Goal: Task Accomplishment & Management: Manage account settings

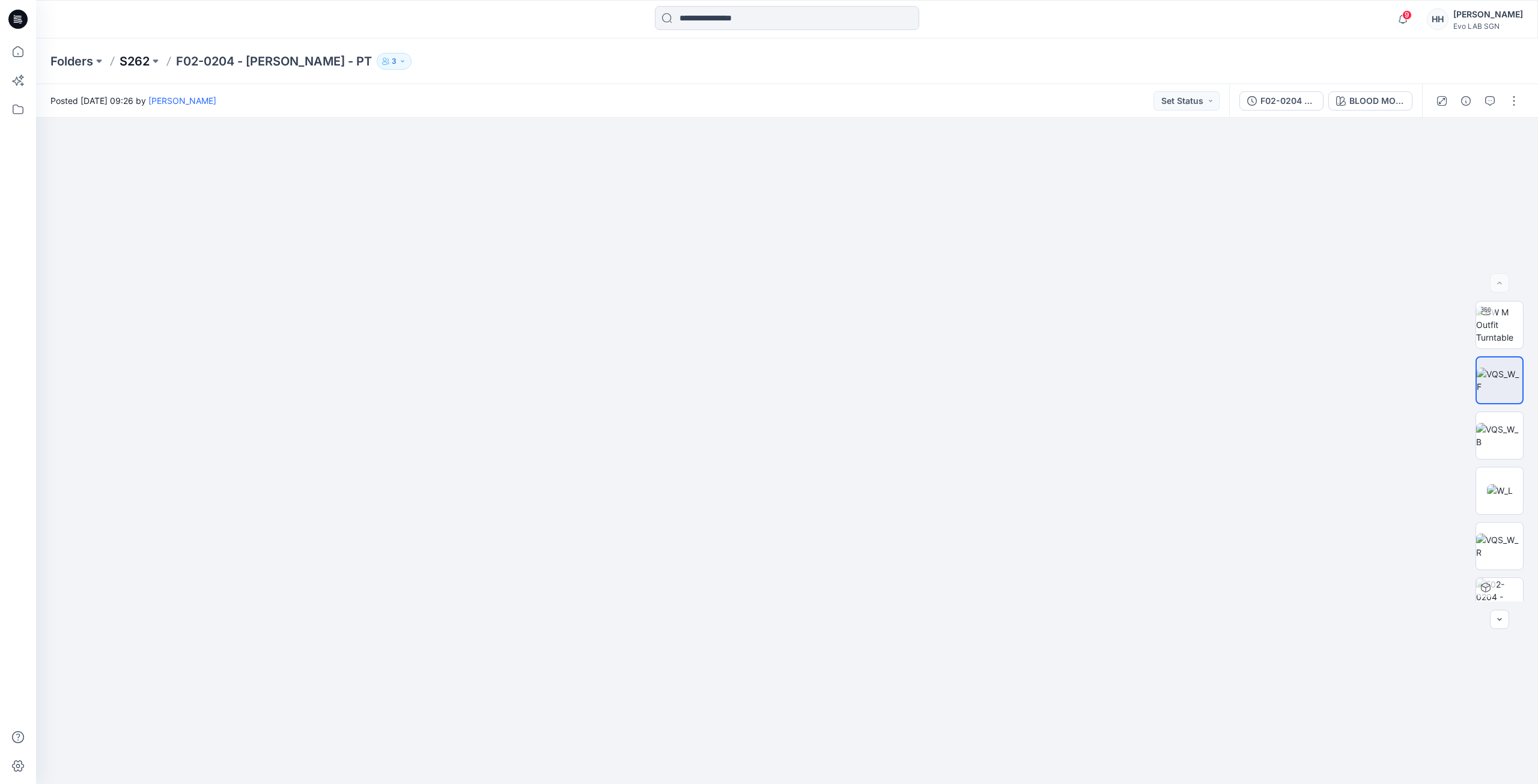
click at [141, 59] on p "S262" at bounding box center [134, 61] width 30 height 17
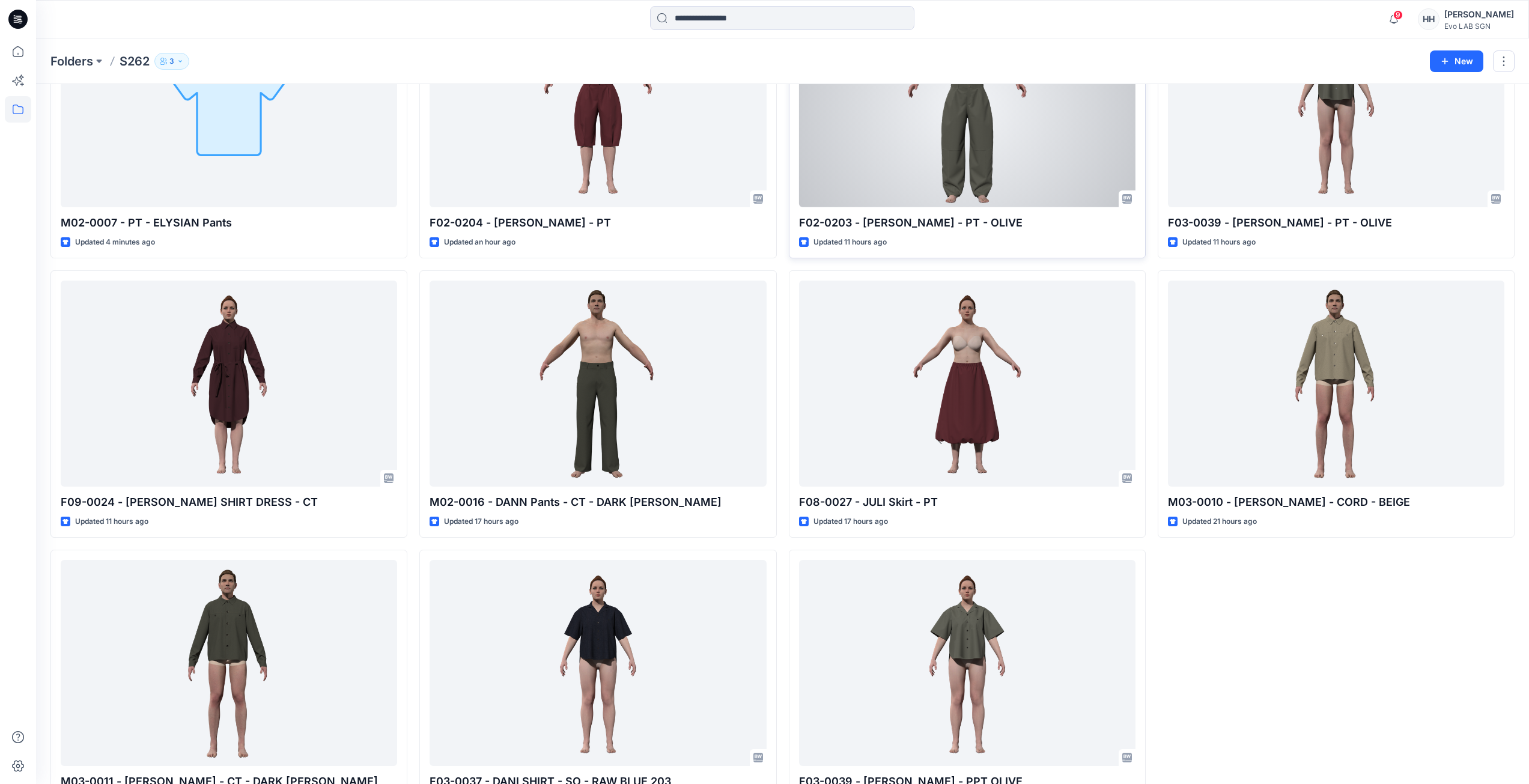
scroll to position [275, 0]
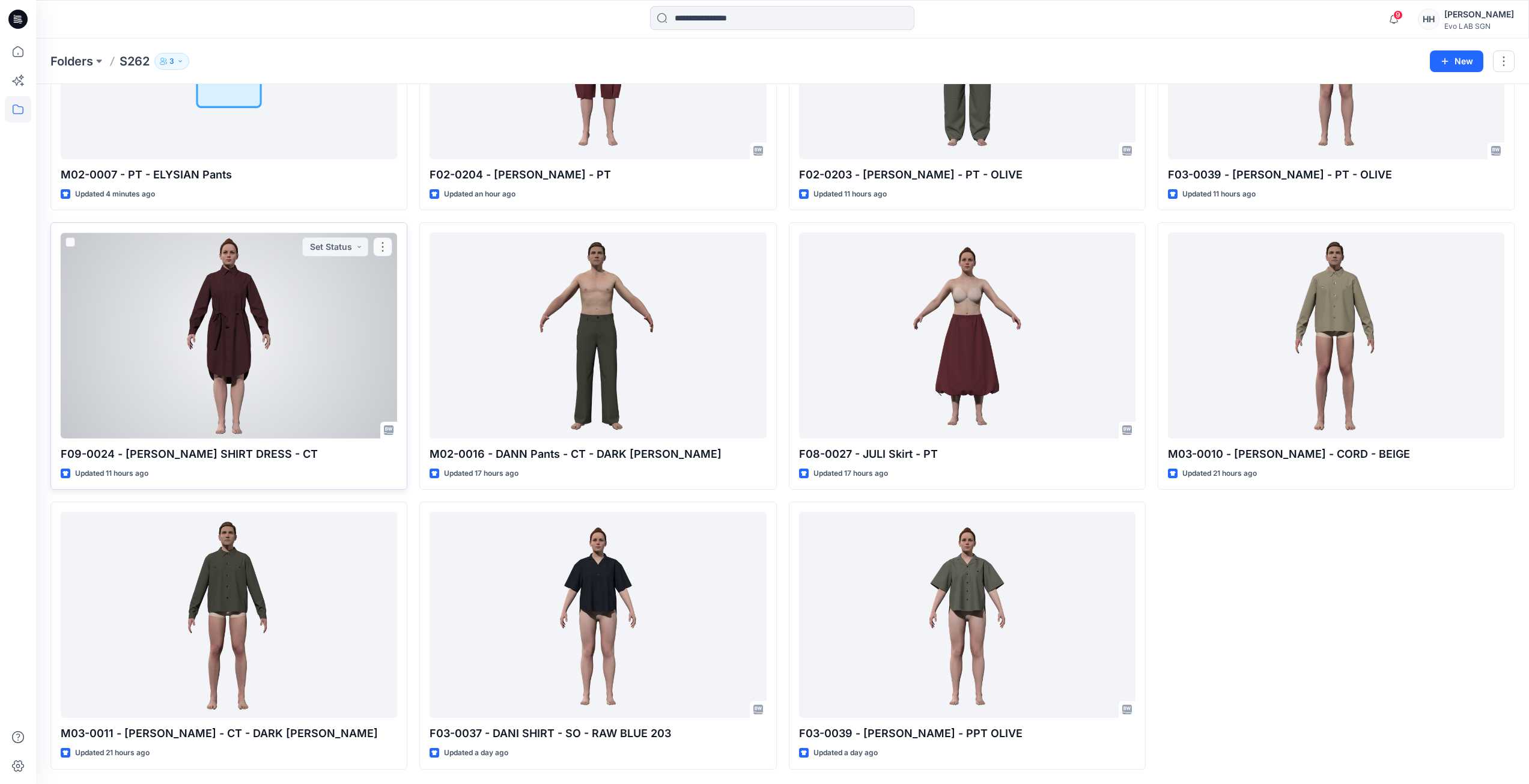
click at [206, 376] on div at bounding box center [228, 335] width 336 height 206
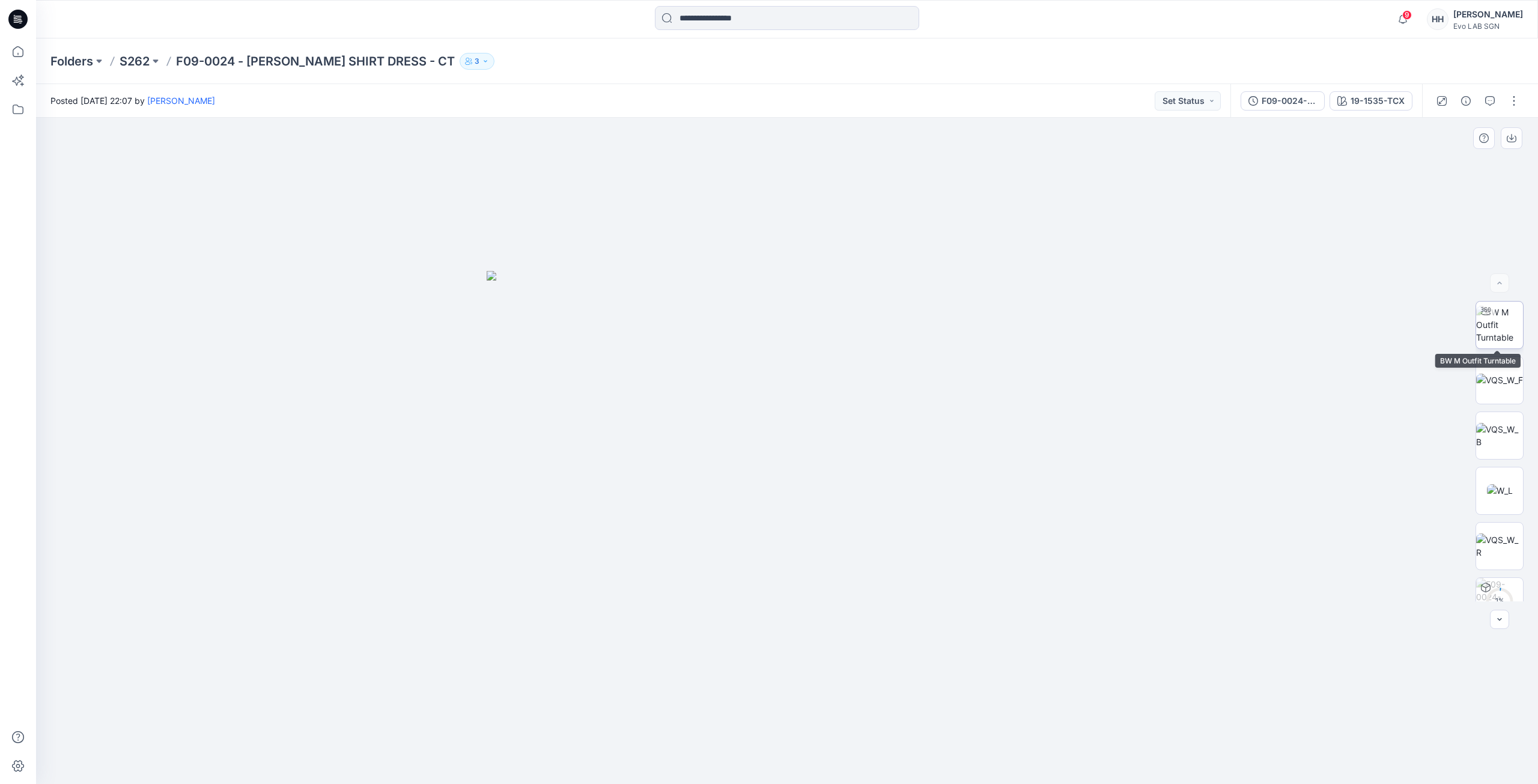
click at [1503, 323] on img at bounding box center [1500, 325] width 47 height 38
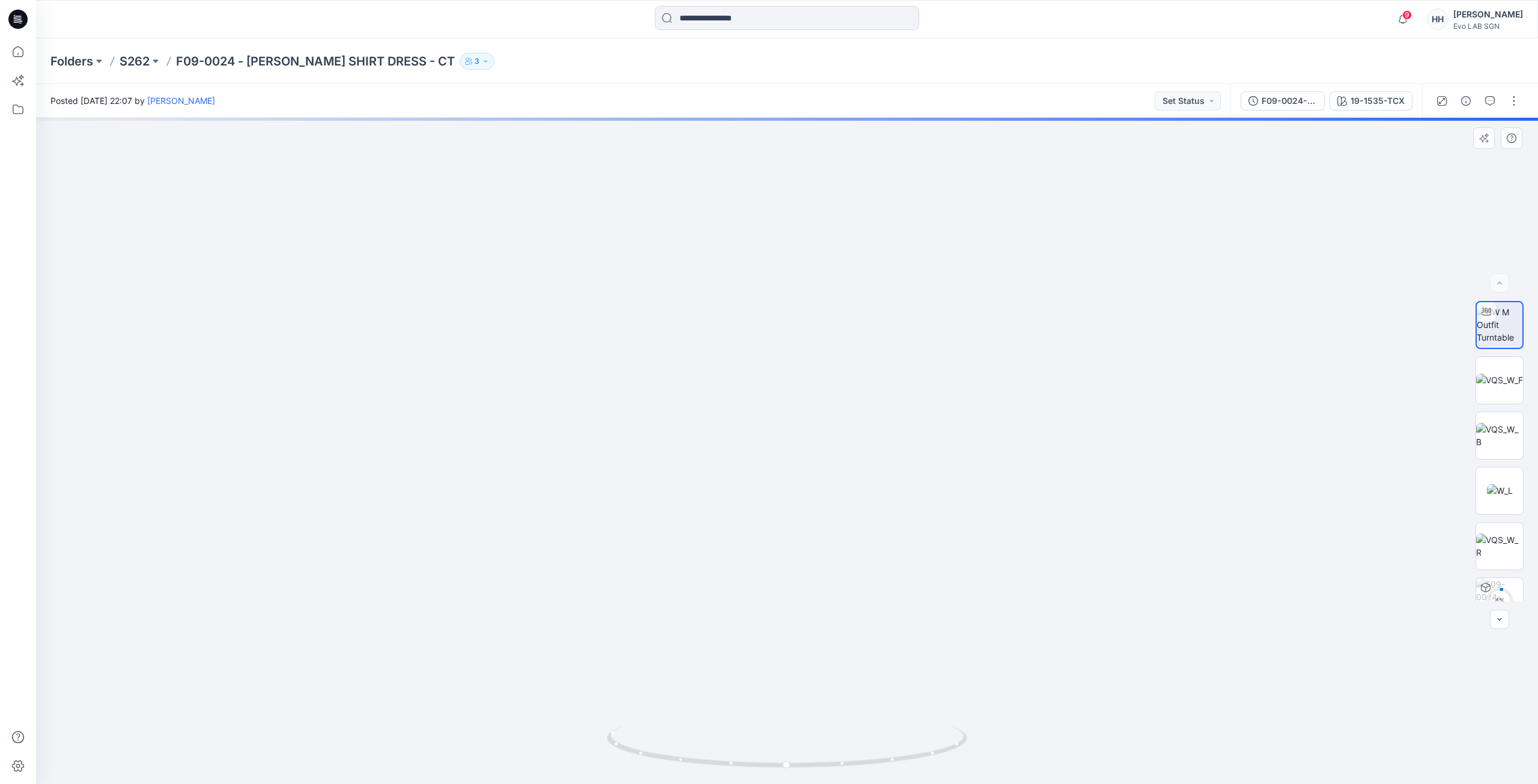
drag, startPoint x: 932, startPoint y: 238, endPoint x: 936, endPoint y: 327, distance: 89.1
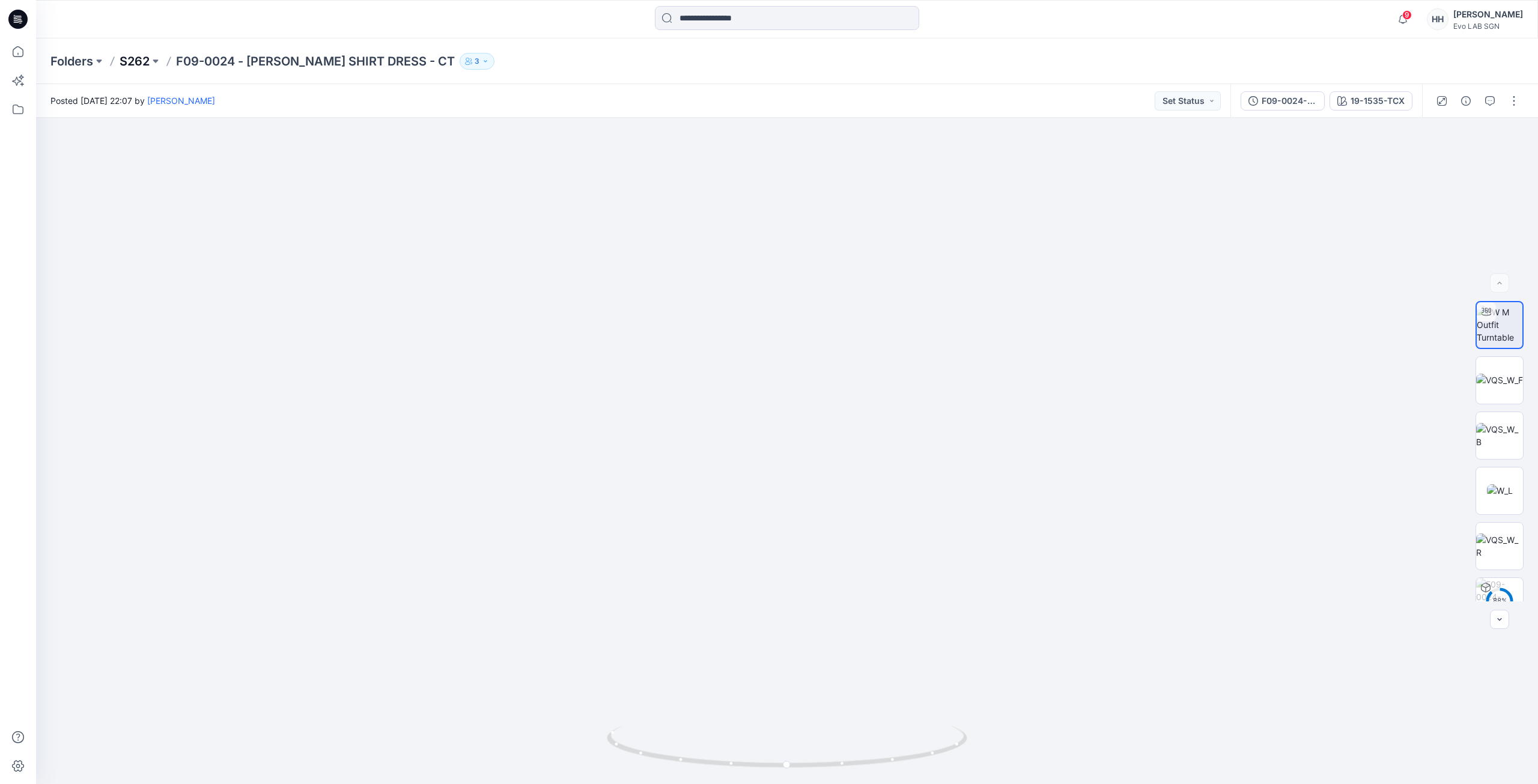
click at [139, 57] on p "S262" at bounding box center [134, 61] width 30 height 17
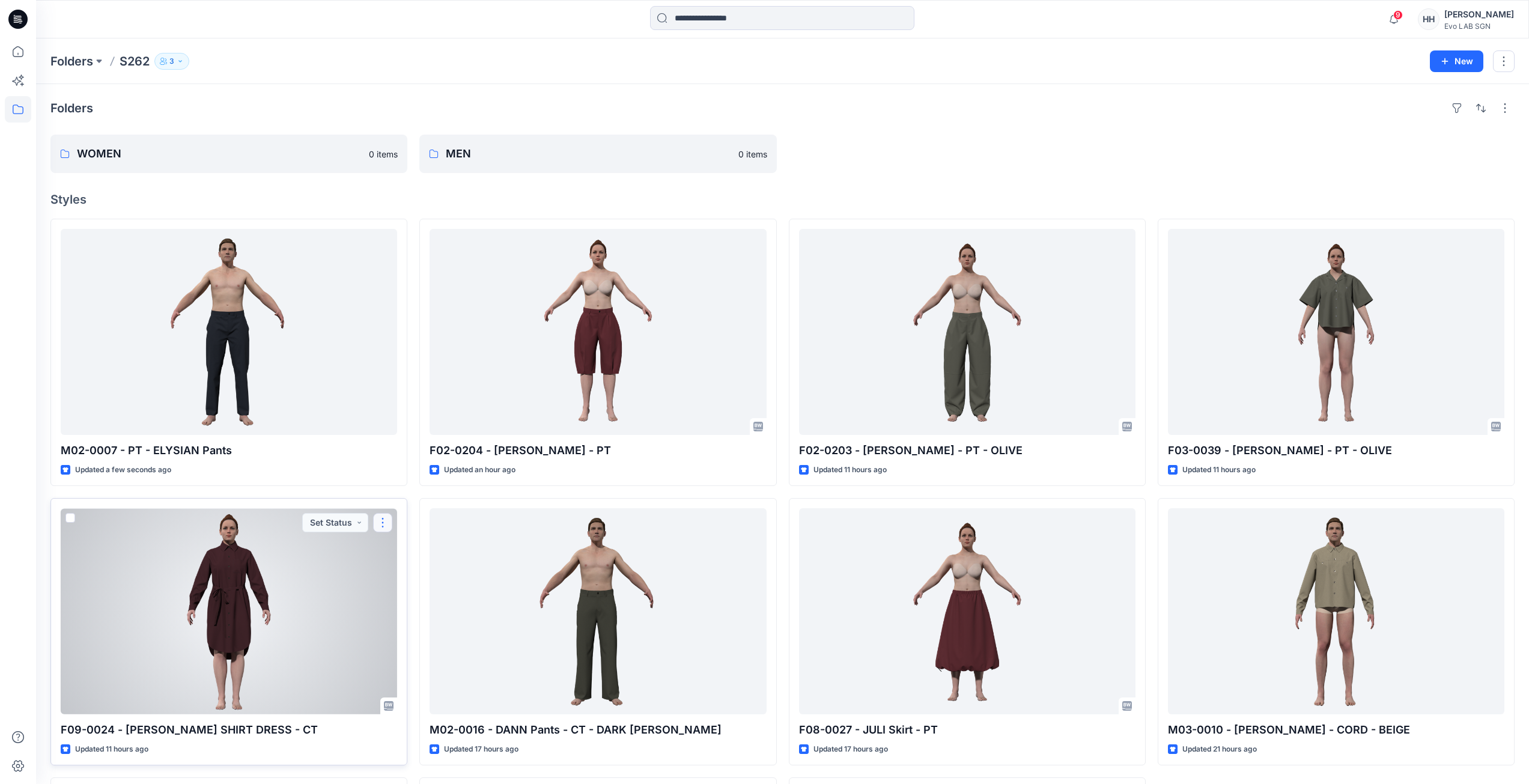
click at [388, 515] on button "button" at bounding box center [383, 522] width 20 height 20
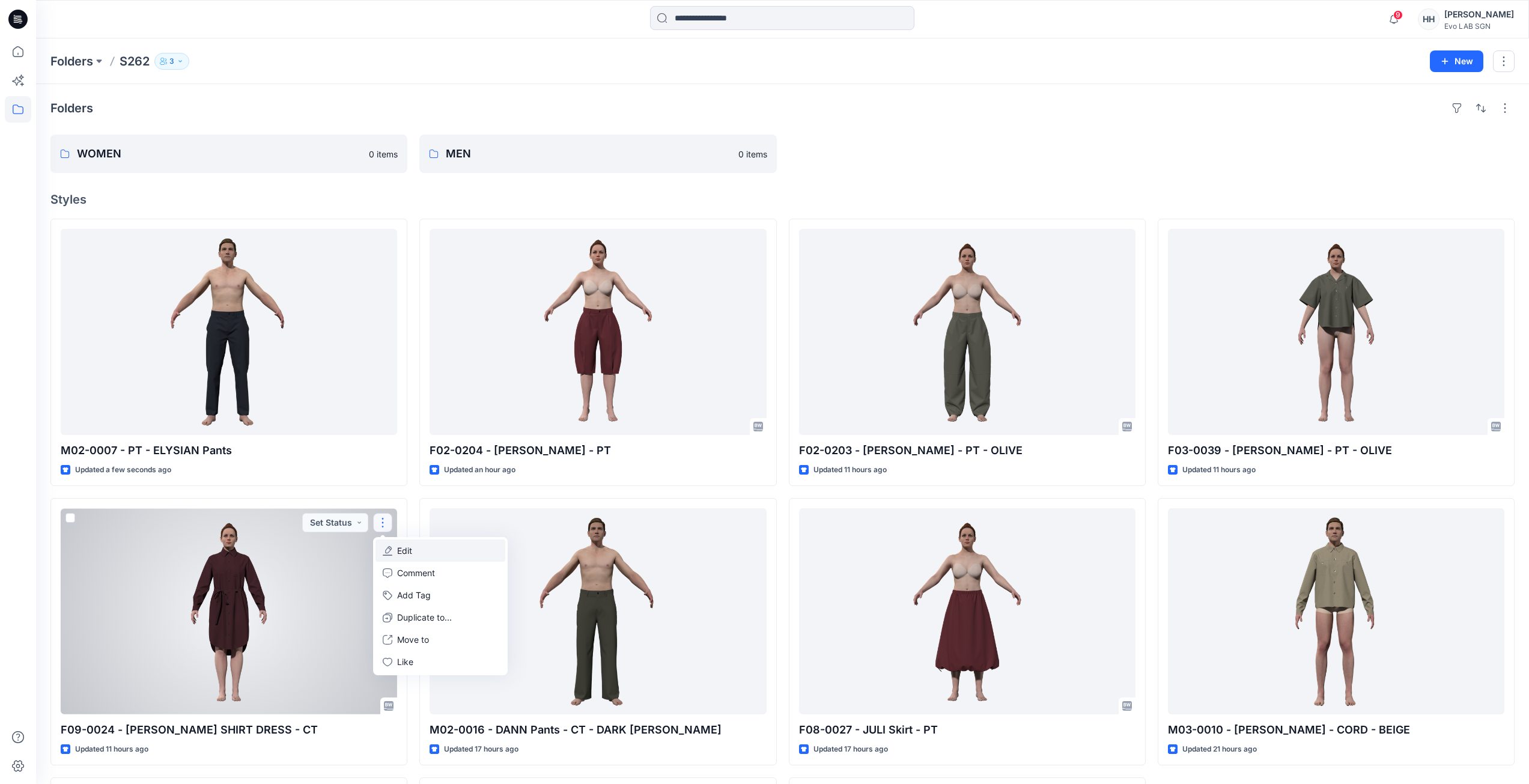
click at [420, 550] on button "Edit" at bounding box center [440, 550] width 130 height 22
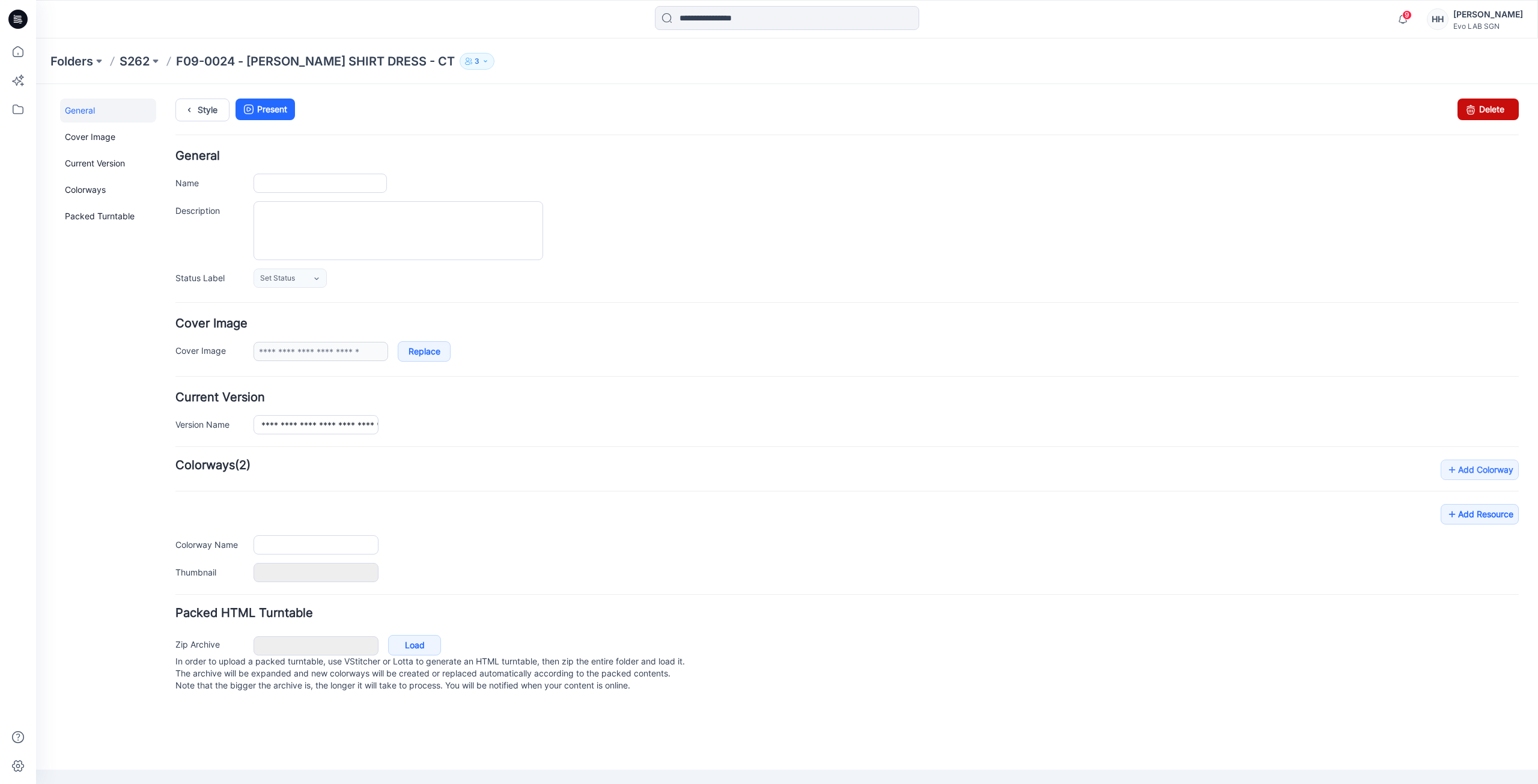
click at [1479, 117] on link "Delete" at bounding box center [1487, 109] width 61 height 22
type input "**********"
type textarea "**********"
type input "**********"
type input "*******"
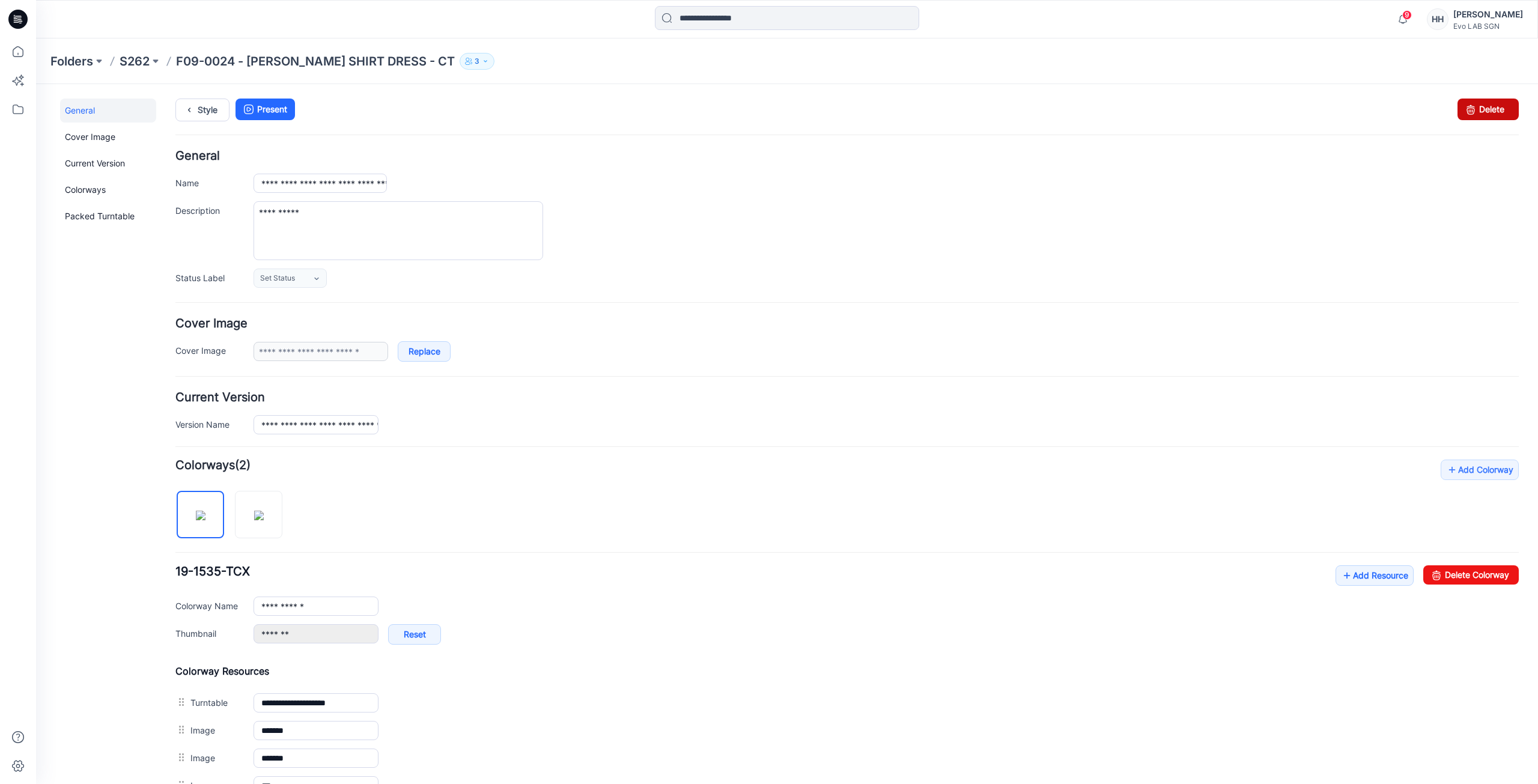
drag, startPoint x: 1484, startPoint y: 116, endPoint x: 863, endPoint y: 152, distance: 622.0
click at [1484, 116] on link "Delete" at bounding box center [1487, 109] width 61 height 22
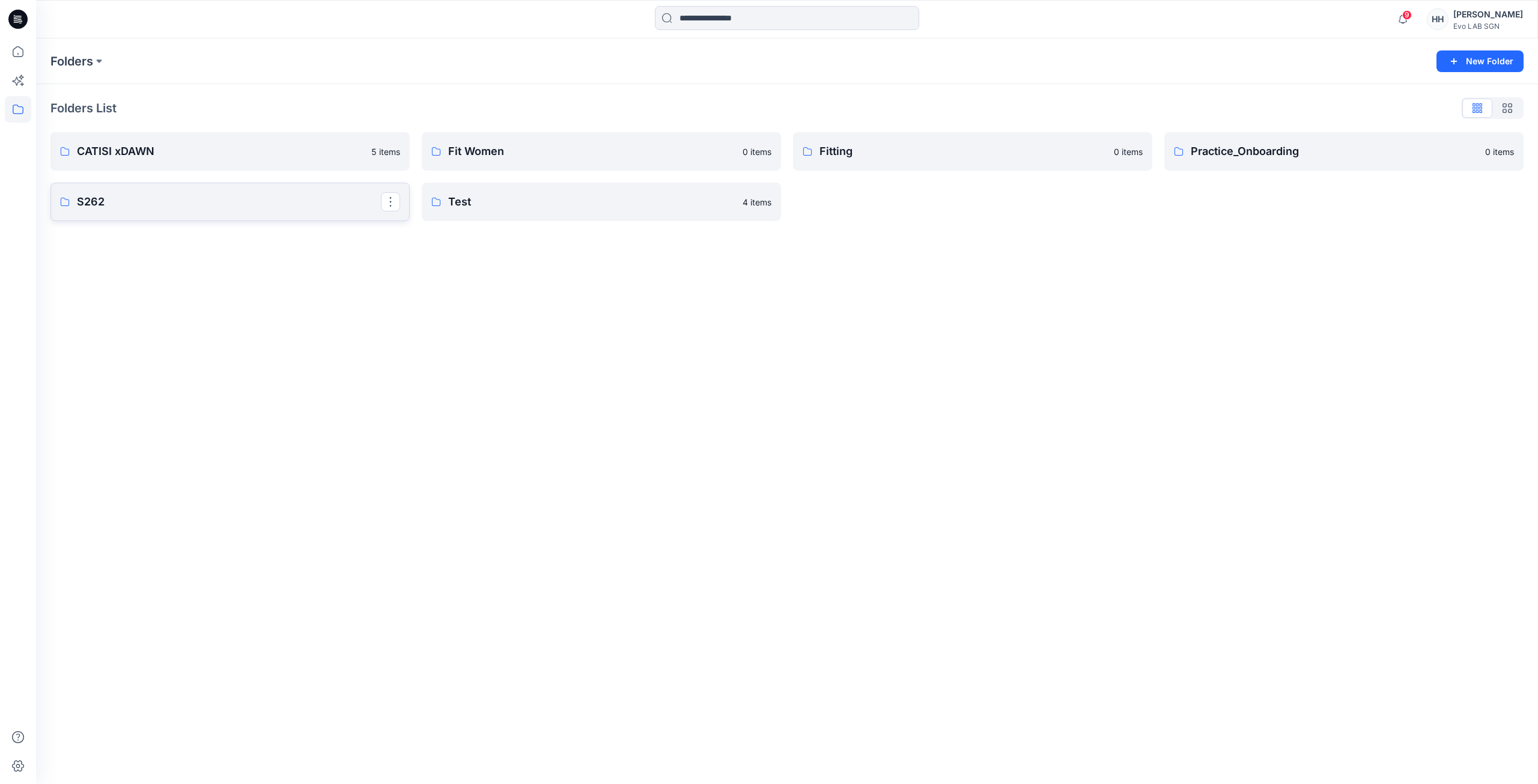
click at [197, 202] on p "S262" at bounding box center [228, 201] width 304 height 17
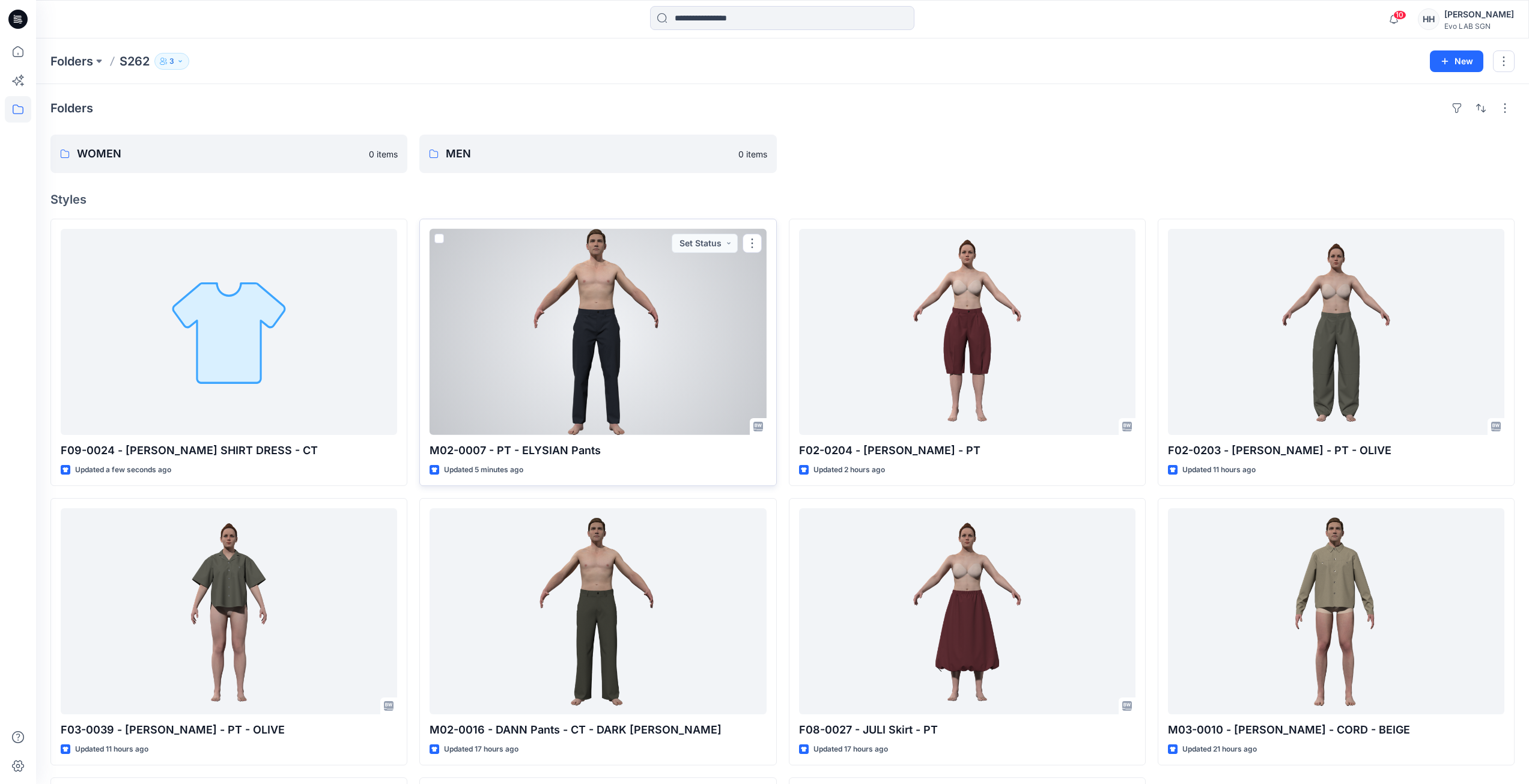
click at [663, 334] on div at bounding box center [598, 332] width 336 height 206
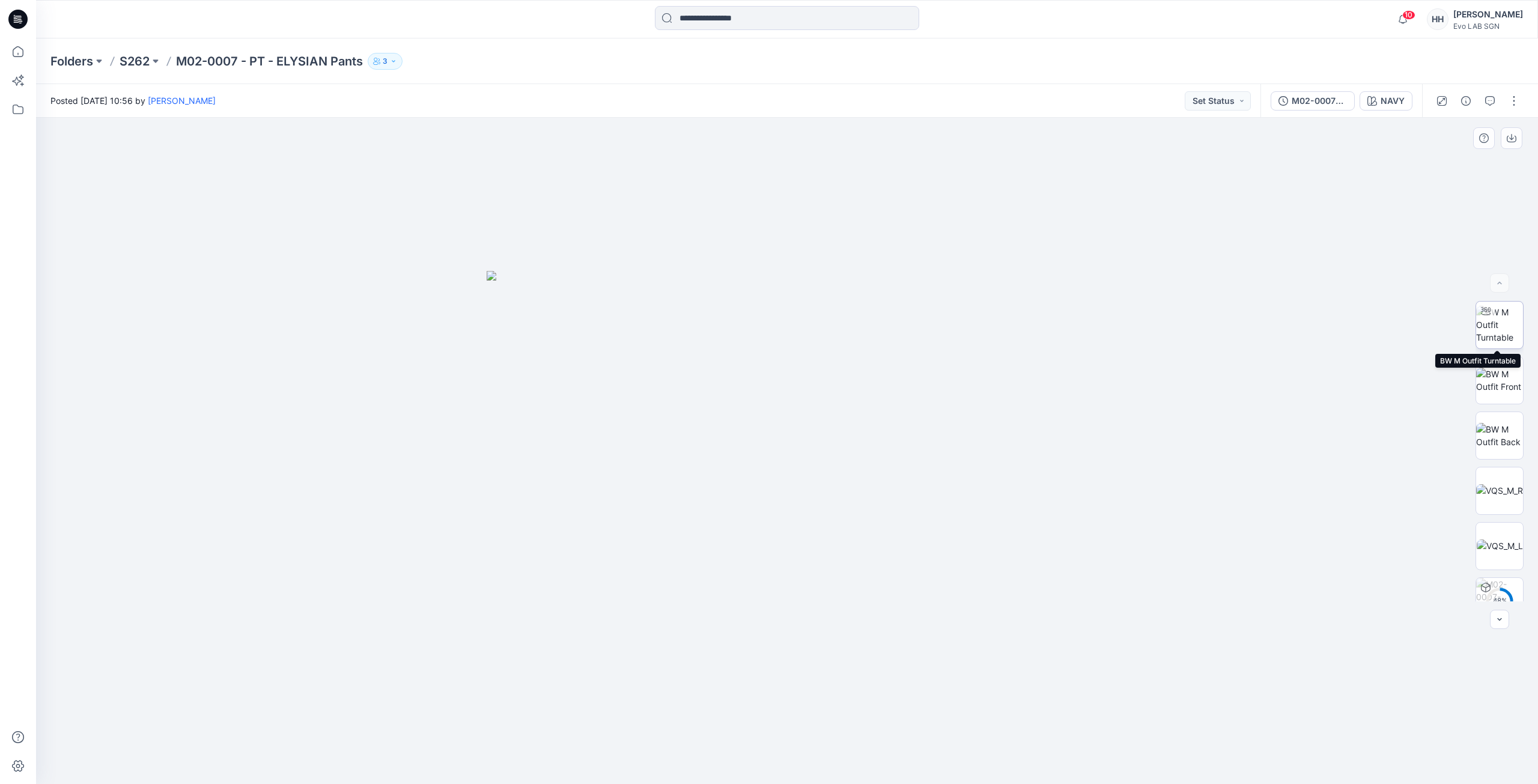
click at [1501, 328] on img at bounding box center [1500, 325] width 47 height 38
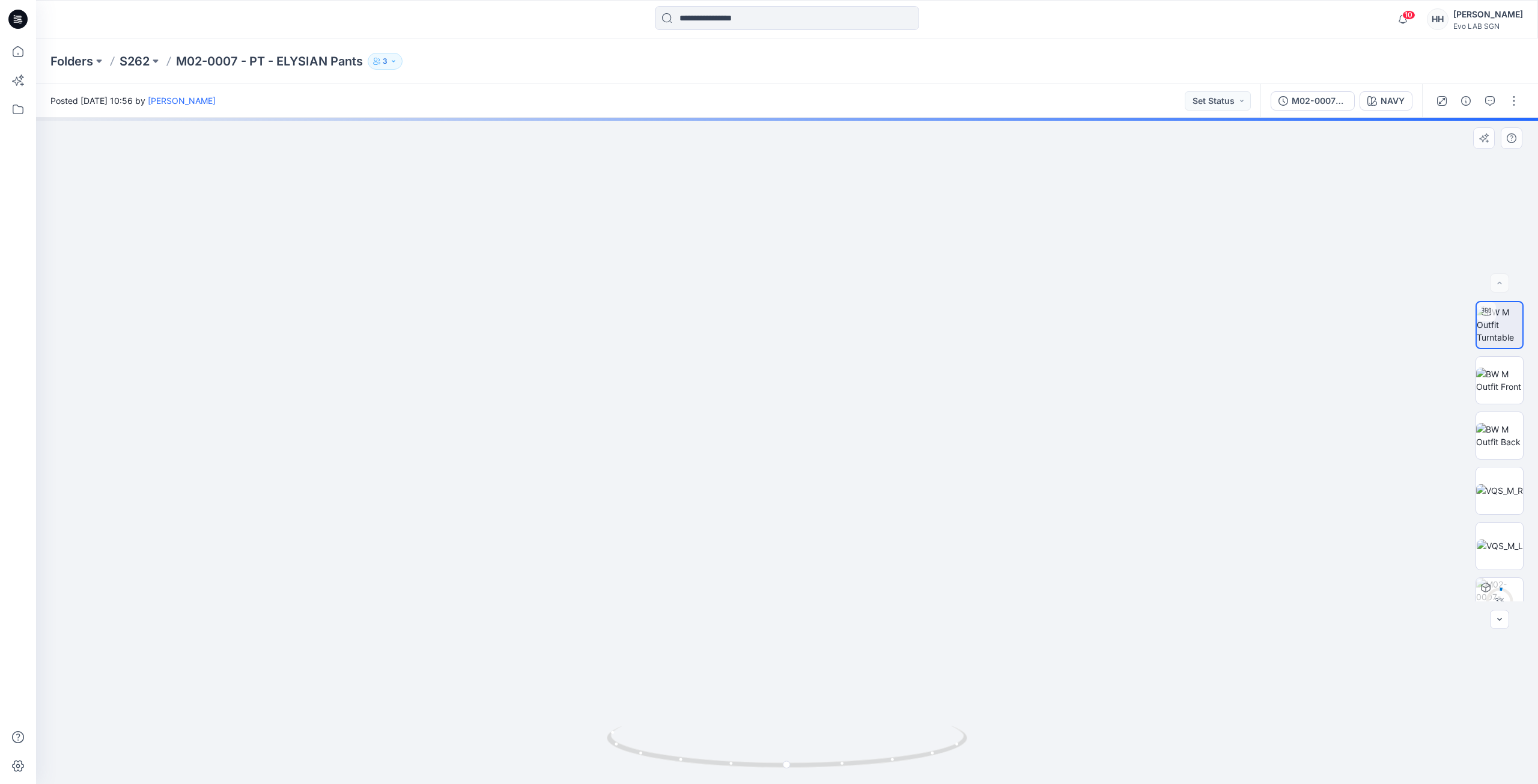
drag, startPoint x: 1017, startPoint y: 588, endPoint x: 957, endPoint y: 434, distance: 165.3
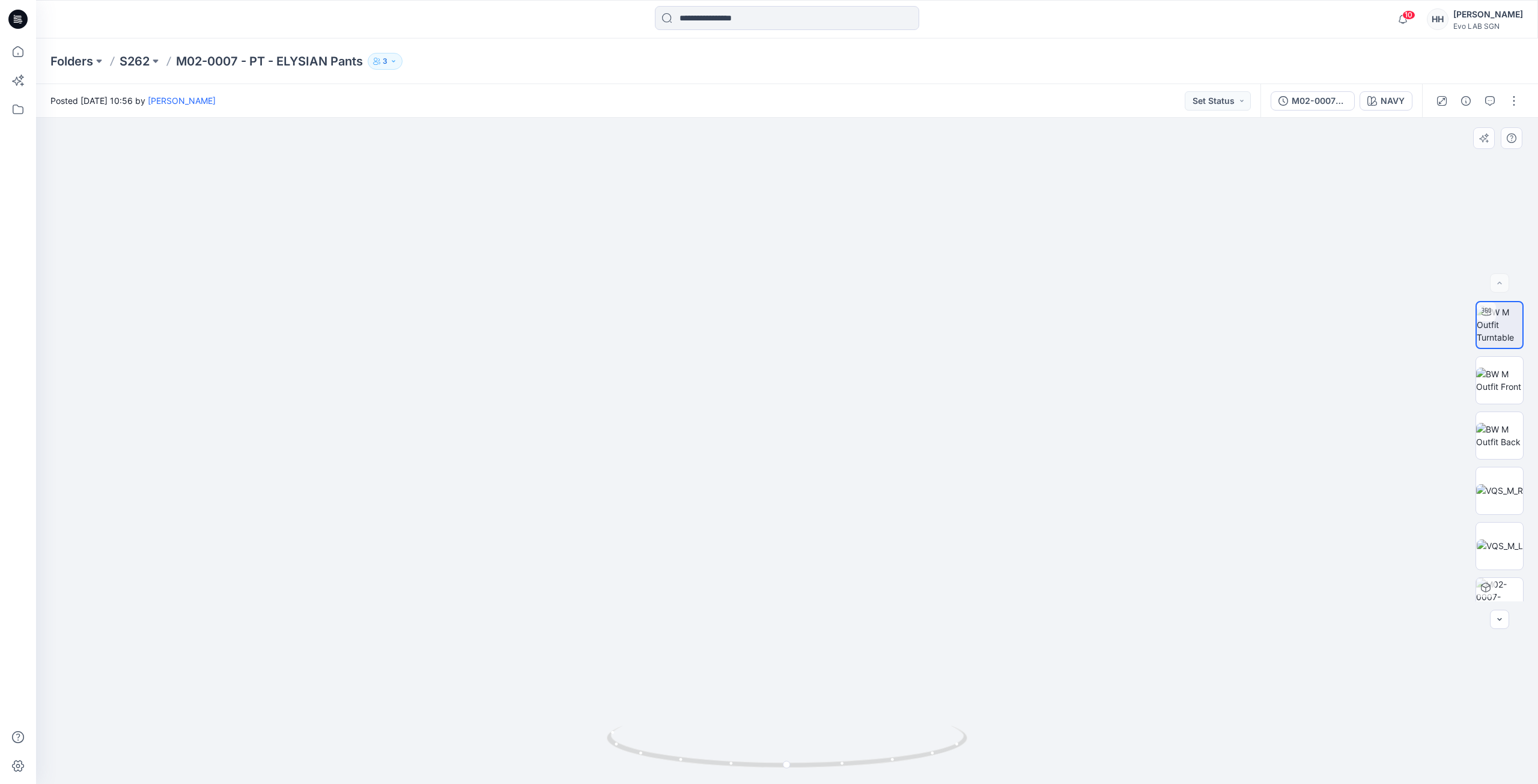
drag, startPoint x: 1001, startPoint y: 463, endPoint x: 1001, endPoint y: 428, distance: 35.0
drag, startPoint x: 800, startPoint y: 766, endPoint x: 1149, endPoint y: 764, distance: 349.0
click at [1149, 764] on div at bounding box center [786, 451] width 1502 height 666
click at [140, 61] on p "S262" at bounding box center [134, 61] width 30 height 17
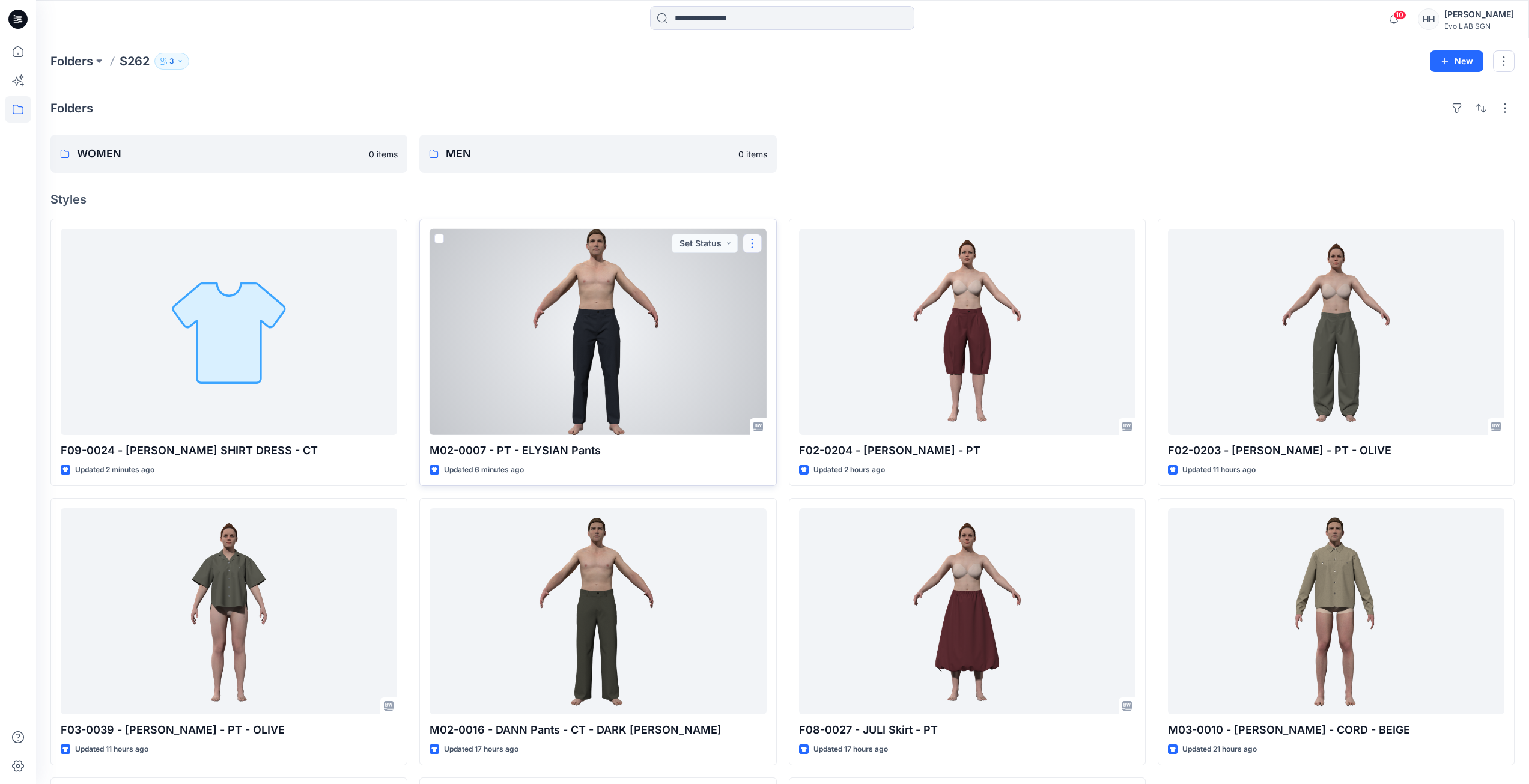
click at [751, 240] on button "button" at bounding box center [752, 243] width 20 height 20
click at [805, 265] on button "Edit" at bounding box center [810, 271] width 130 height 22
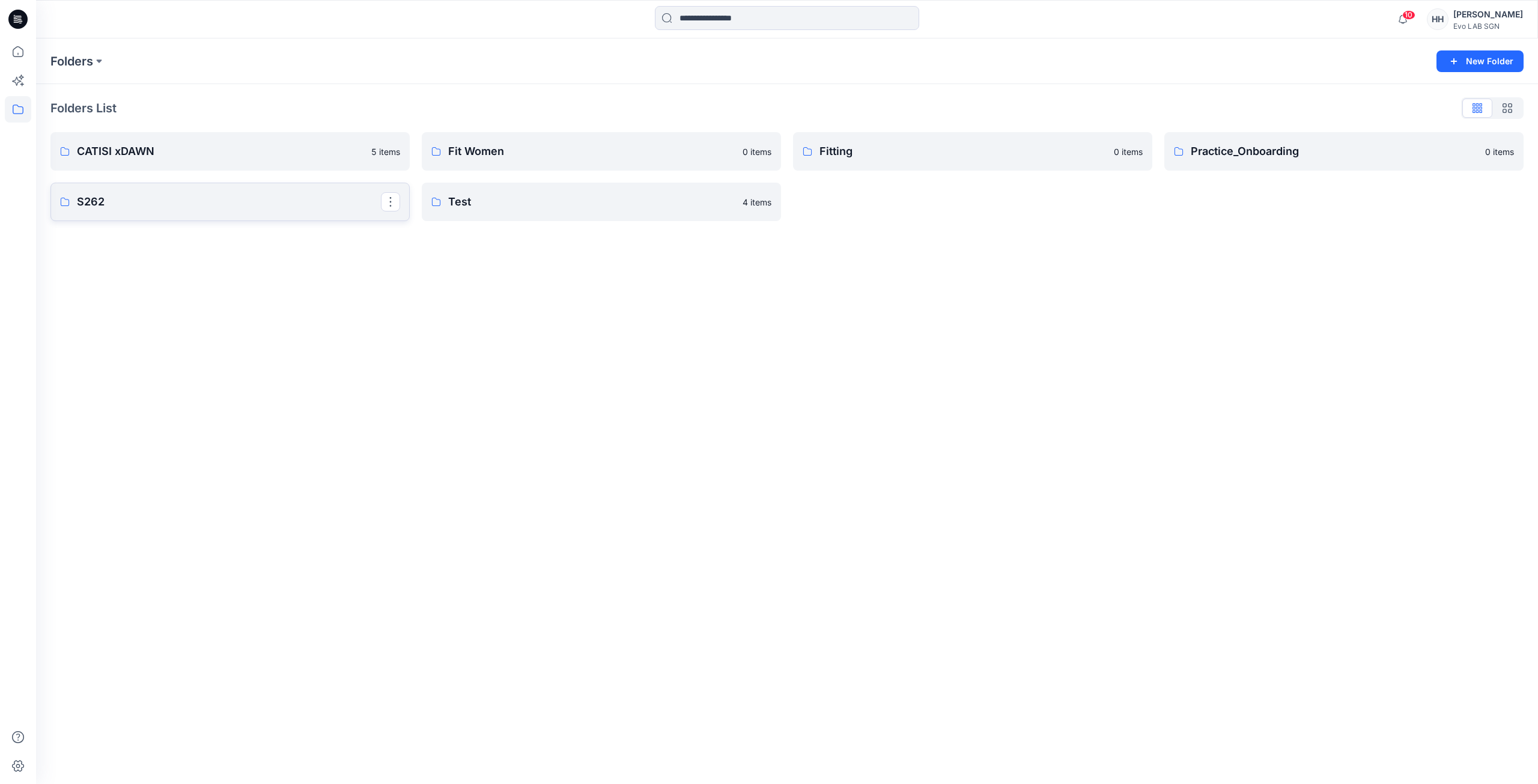
click at [118, 190] on link "S262" at bounding box center [230, 201] width 359 height 38
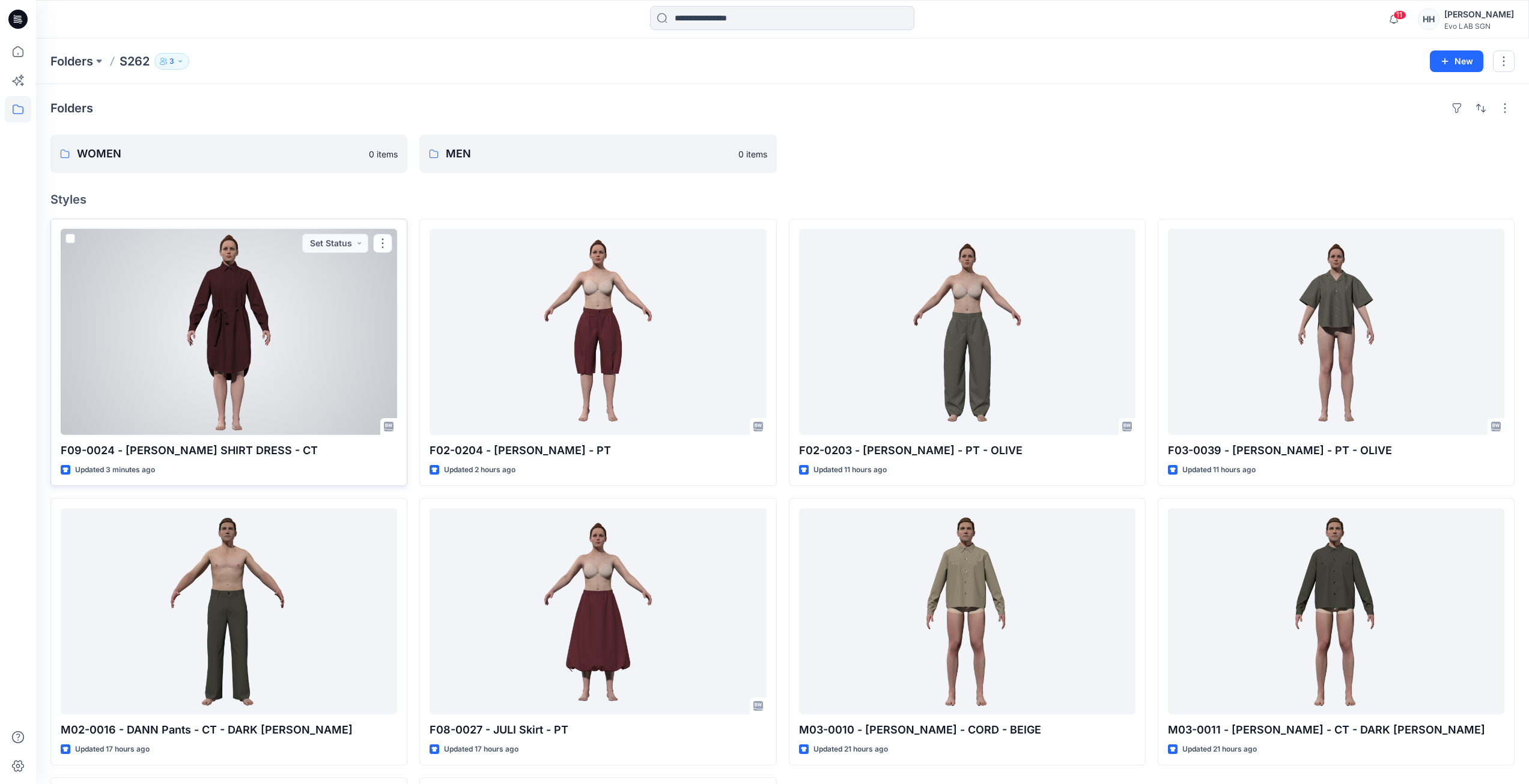
click at [326, 300] on div at bounding box center [228, 332] width 336 height 206
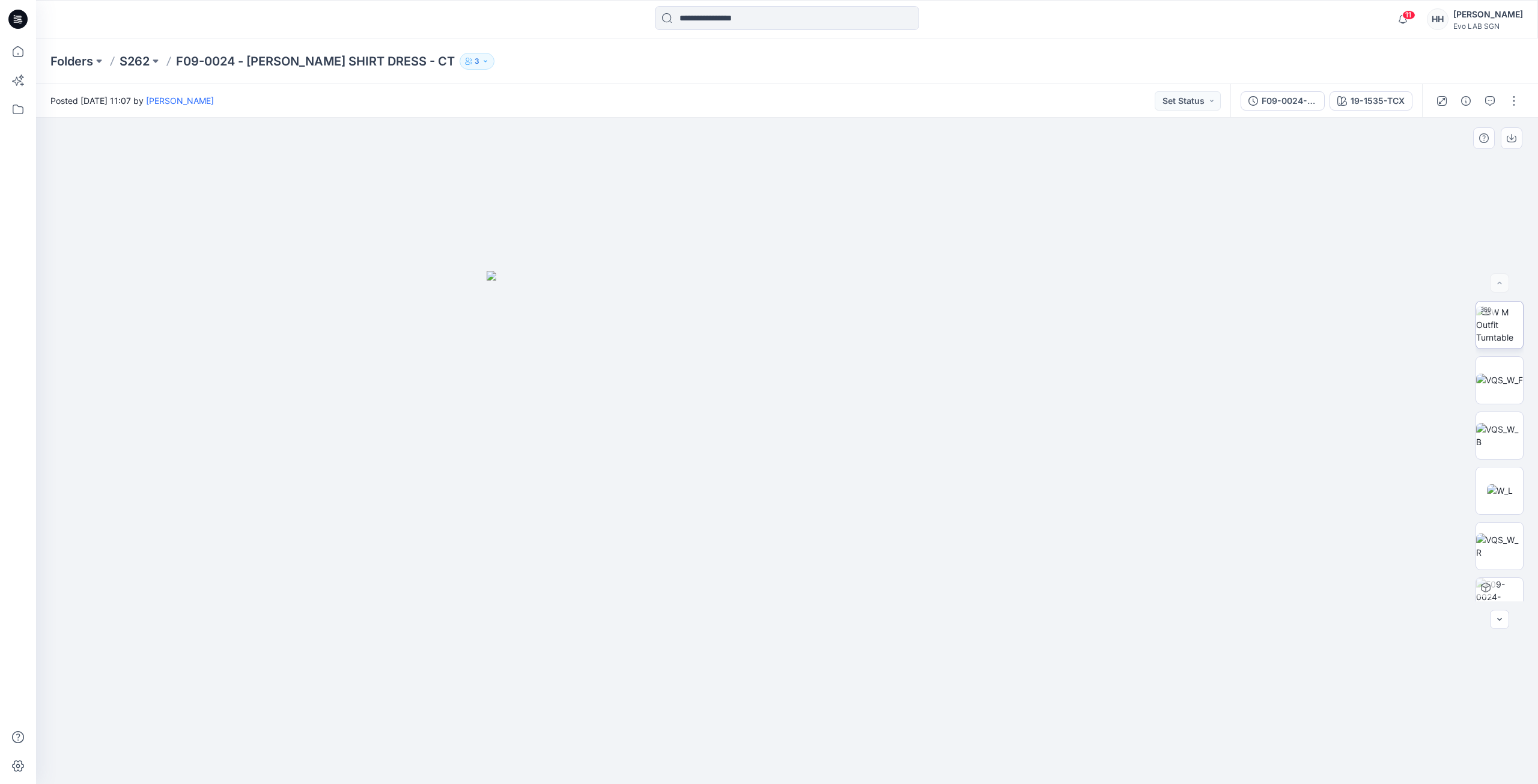
click at [1506, 318] on img at bounding box center [1500, 325] width 47 height 38
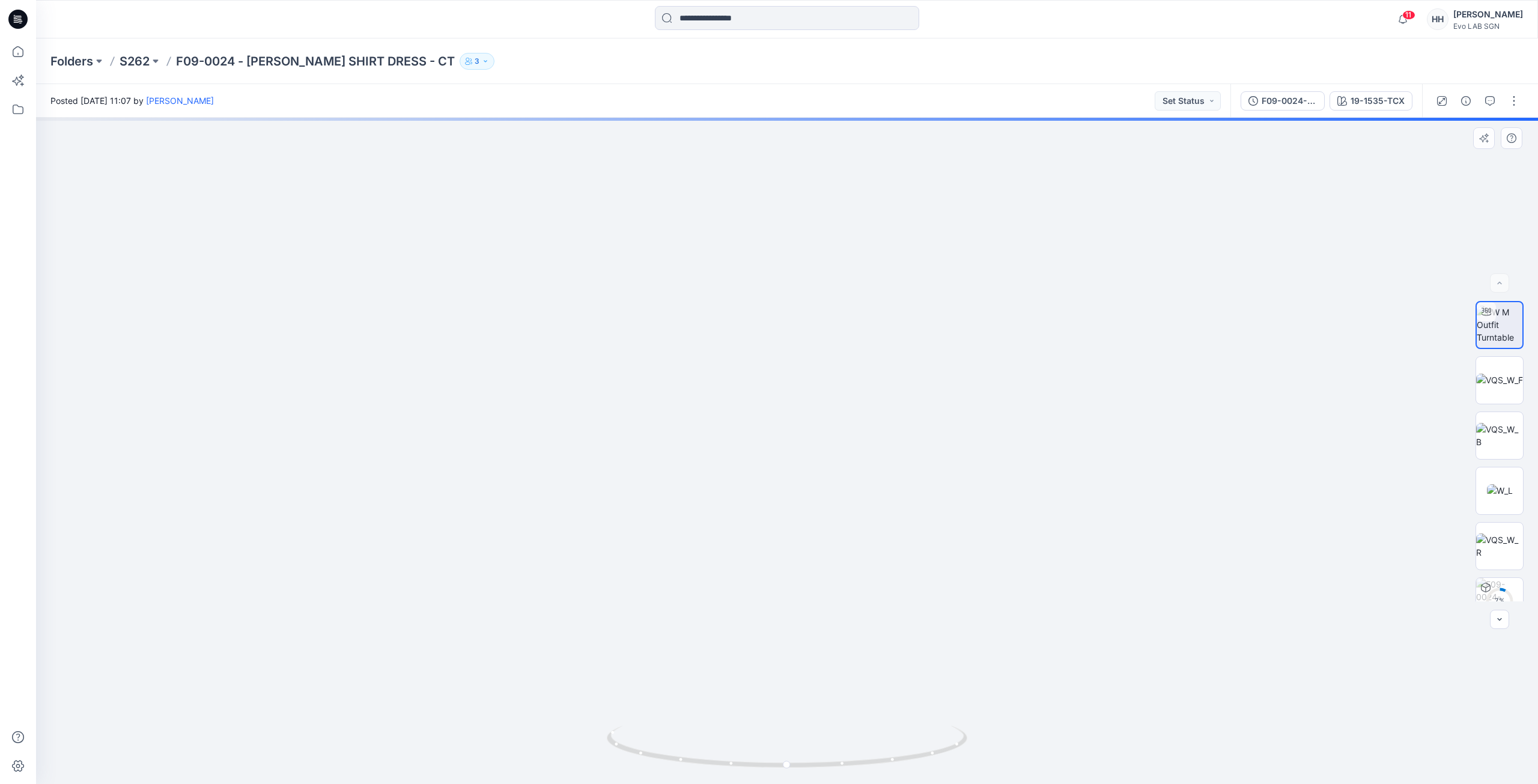
drag, startPoint x: 1046, startPoint y: 291, endPoint x: 1043, endPoint y: 416, distance: 125.0
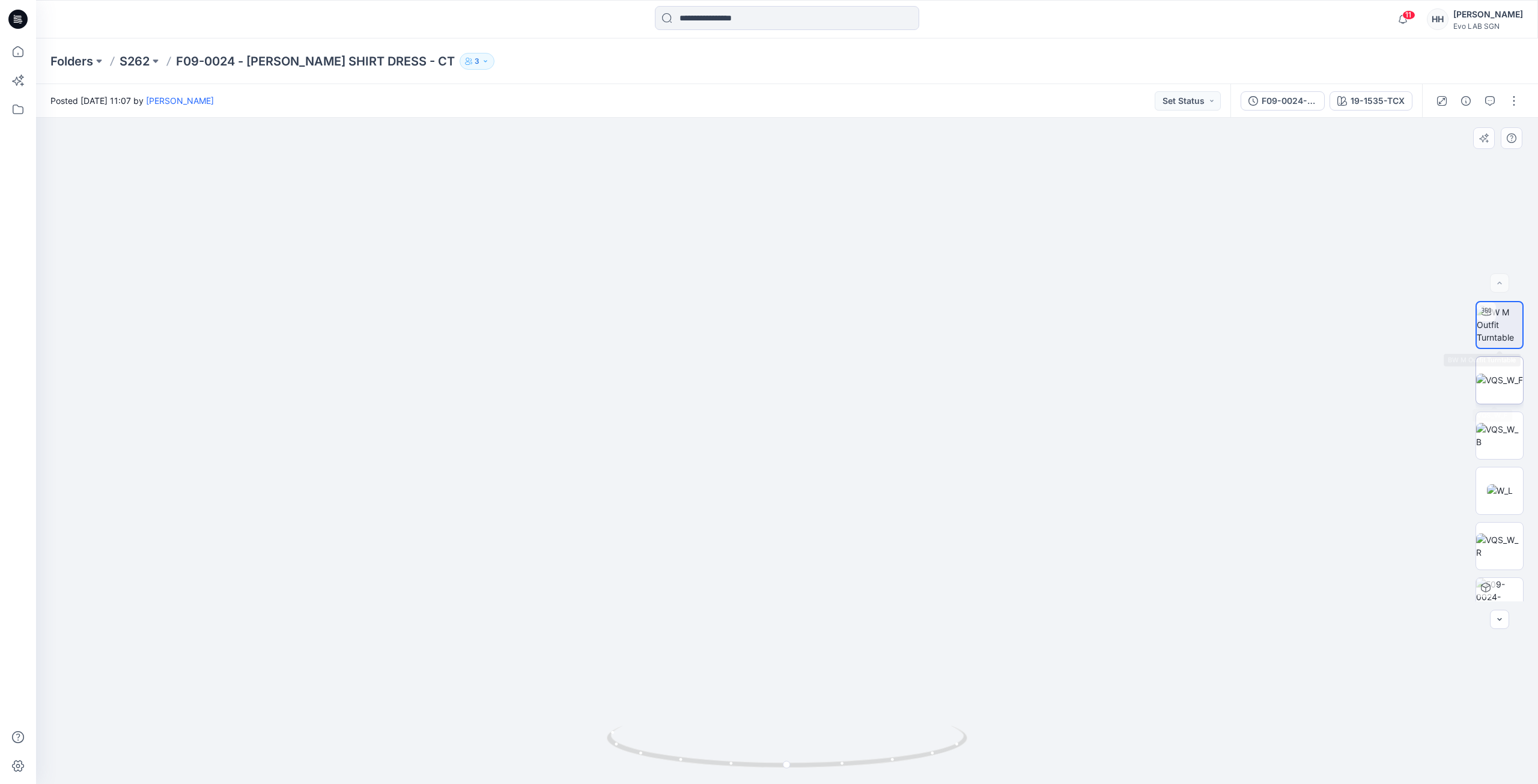
click at [1498, 381] on img at bounding box center [1500, 380] width 47 height 13
drag, startPoint x: 1016, startPoint y: 363, endPoint x: 1002, endPoint y: 417, distance: 55.8
drag, startPoint x: 1112, startPoint y: 490, endPoint x: 1071, endPoint y: 258, distance: 235.6
drag, startPoint x: 1063, startPoint y: 292, endPoint x: 1051, endPoint y: 418, distance: 126.6
click at [144, 59] on p "S262" at bounding box center [134, 61] width 30 height 17
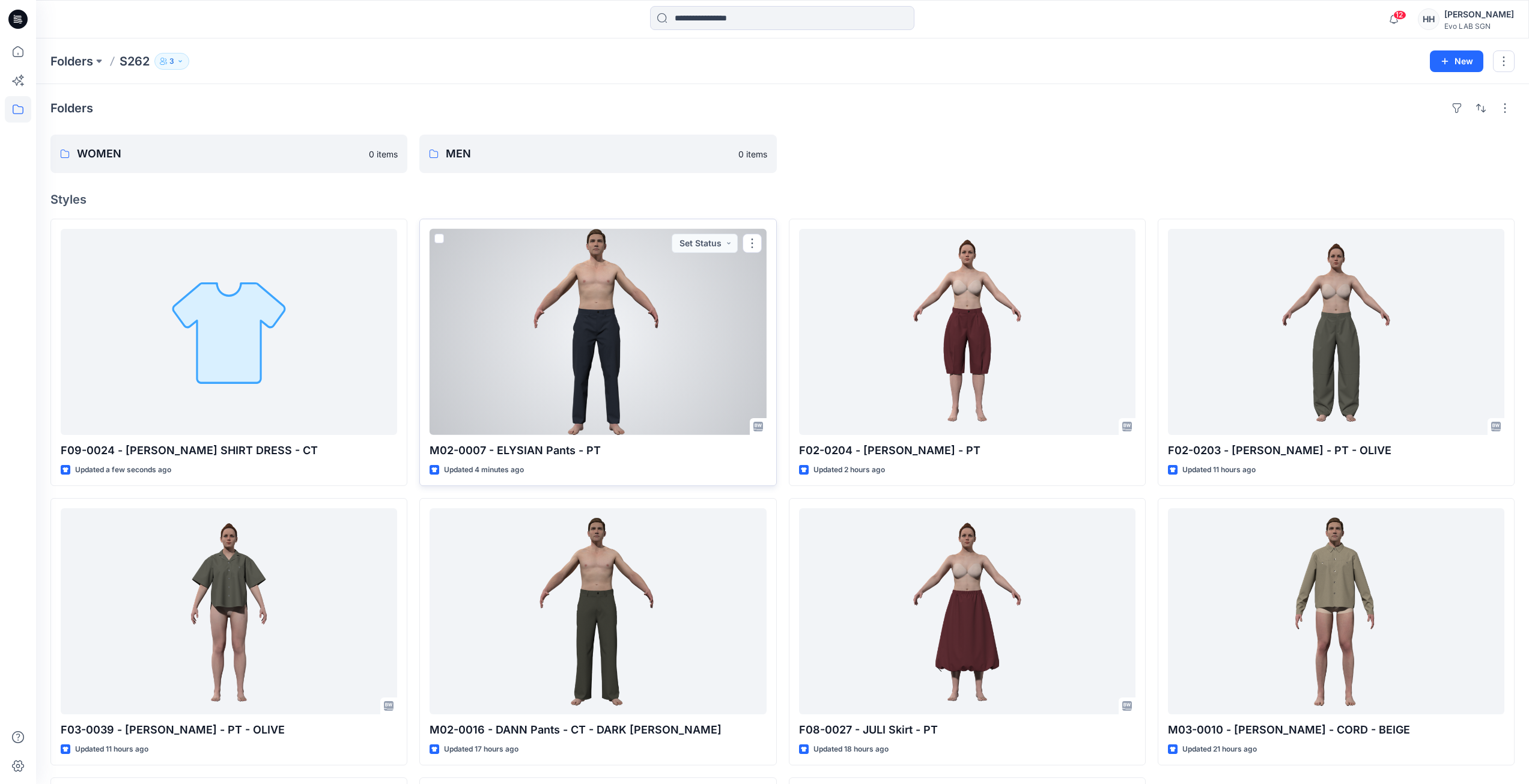
click at [667, 299] on div at bounding box center [598, 332] width 336 height 206
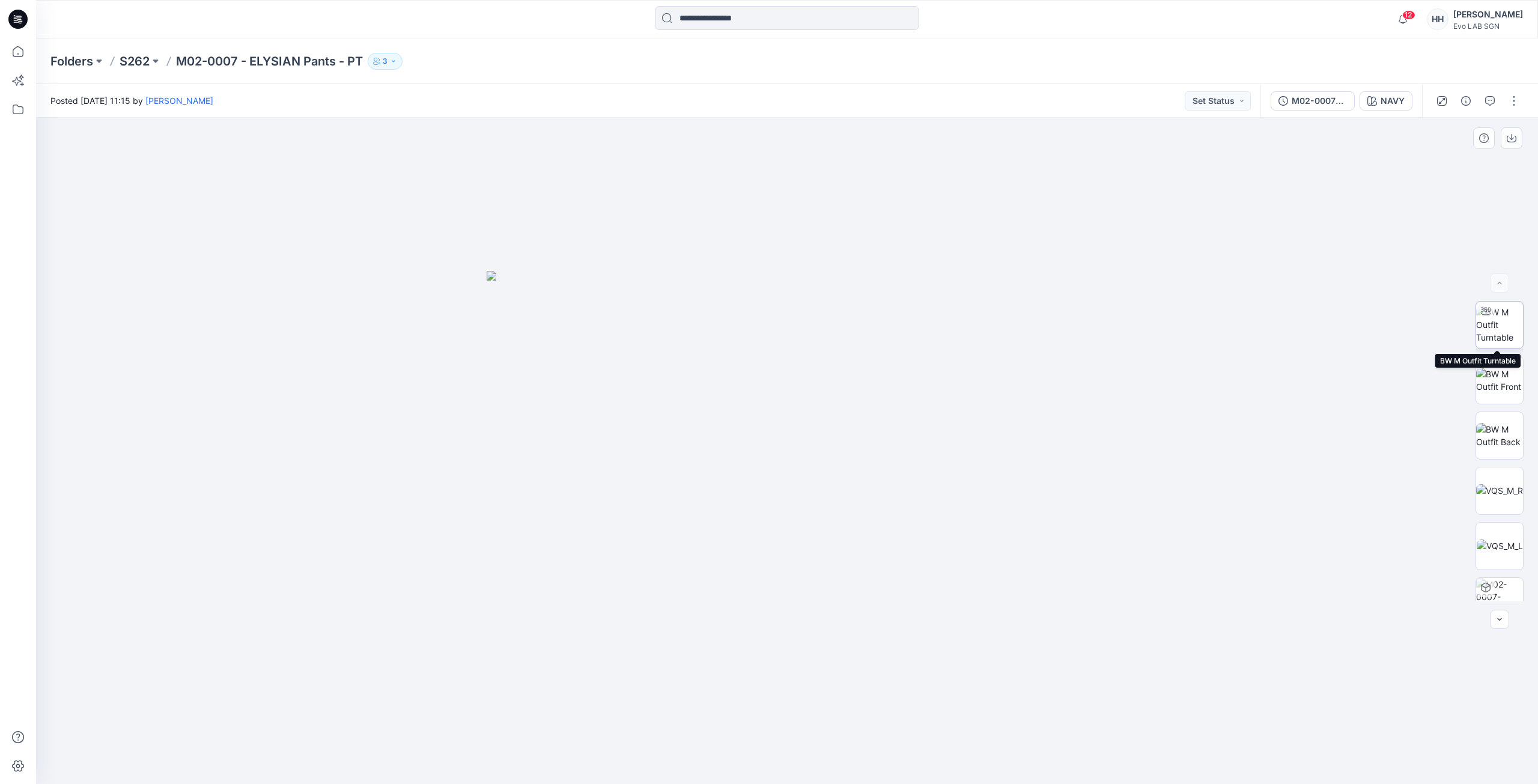
click at [1502, 328] on img at bounding box center [1500, 325] width 47 height 38
drag, startPoint x: 985, startPoint y: 690, endPoint x: 988, endPoint y: 628, distance: 62.1
click at [1407, 104] on button "NAVY" at bounding box center [1386, 101] width 53 height 20
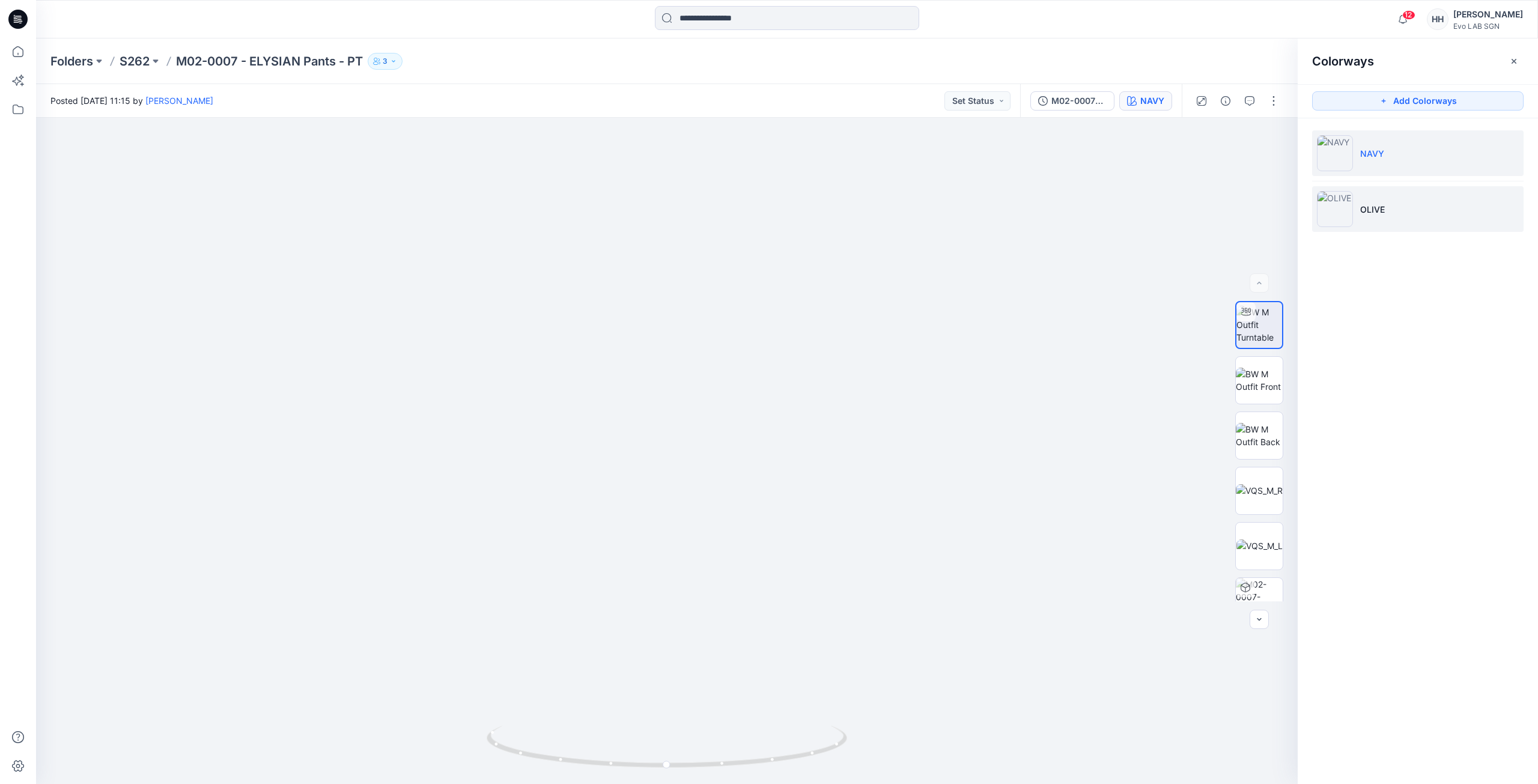
click at [1411, 224] on li "OLIVE" at bounding box center [1417, 209] width 212 height 46
drag, startPoint x: 907, startPoint y: 401, endPoint x: 922, endPoint y: 257, distance: 144.8
drag, startPoint x: 880, startPoint y: 458, endPoint x: 899, endPoint y: 358, distance: 101.8
click at [1422, 158] on li "NAVY" at bounding box center [1417, 153] width 212 height 46
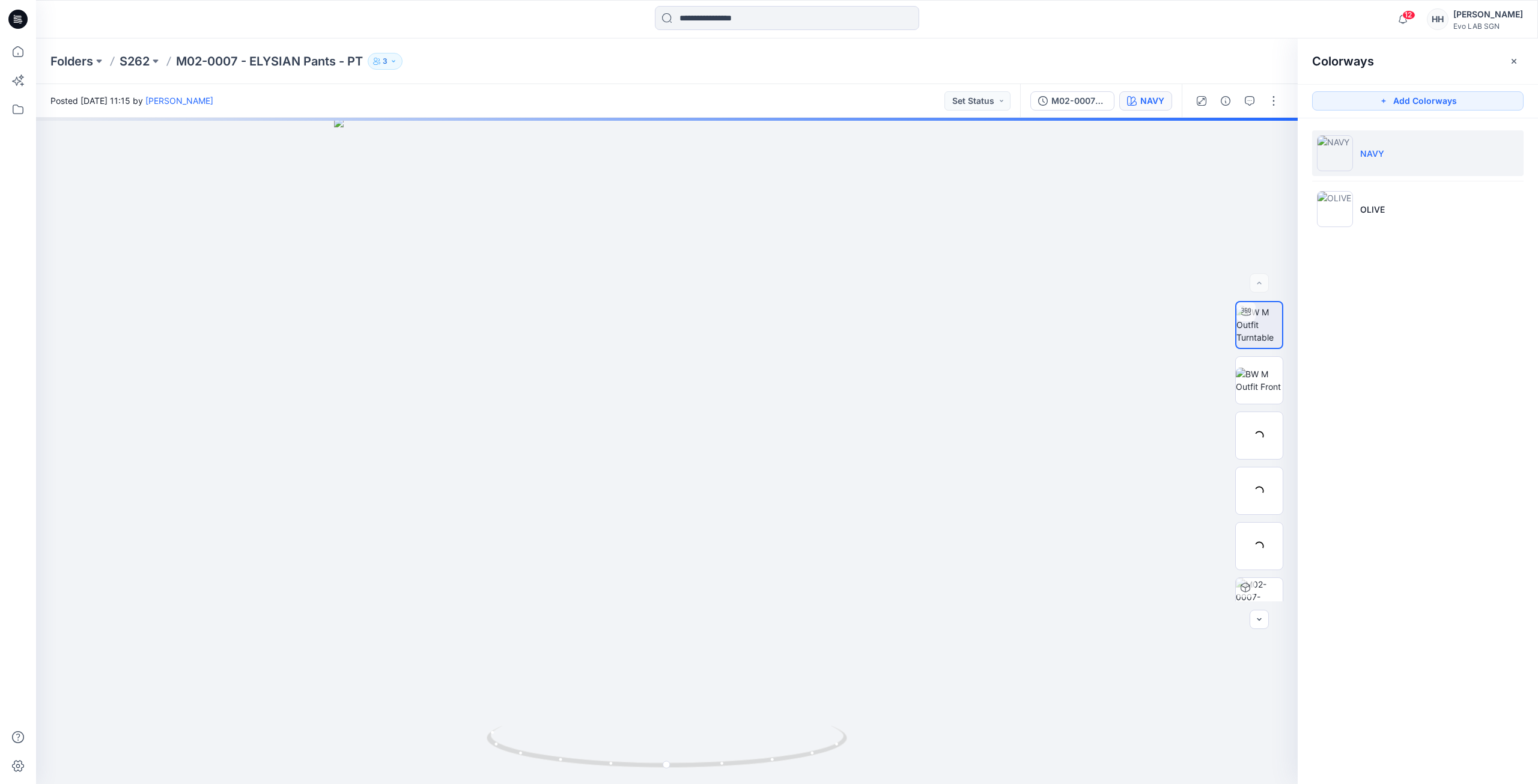
click at [1436, 158] on li "NAVY" at bounding box center [1417, 153] width 212 height 46
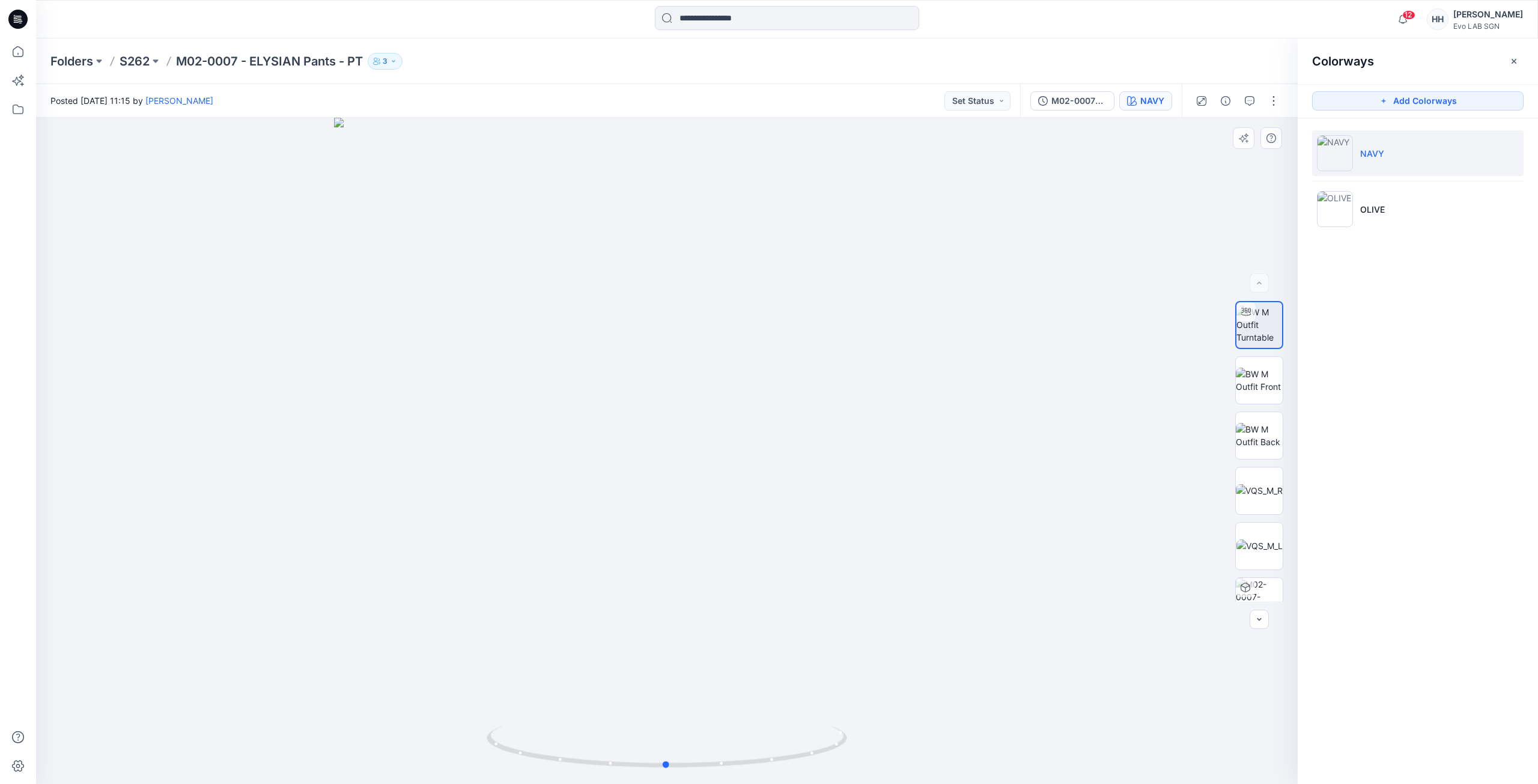
drag, startPoint x: 912, startPoint y: 542, endPoint x: 923, endPoint y: 457, distance: 85.7
drag, startPoint x: 934, startPoint y: 583, endPoint x: 932, endPoint y: 473, distance: 110.0
click at [956, 391] on img at bounding box center [666, 318] width 978 height 932
click at [133, 59] on p "S262" at bounding box center [134, 61] width 30 height 17
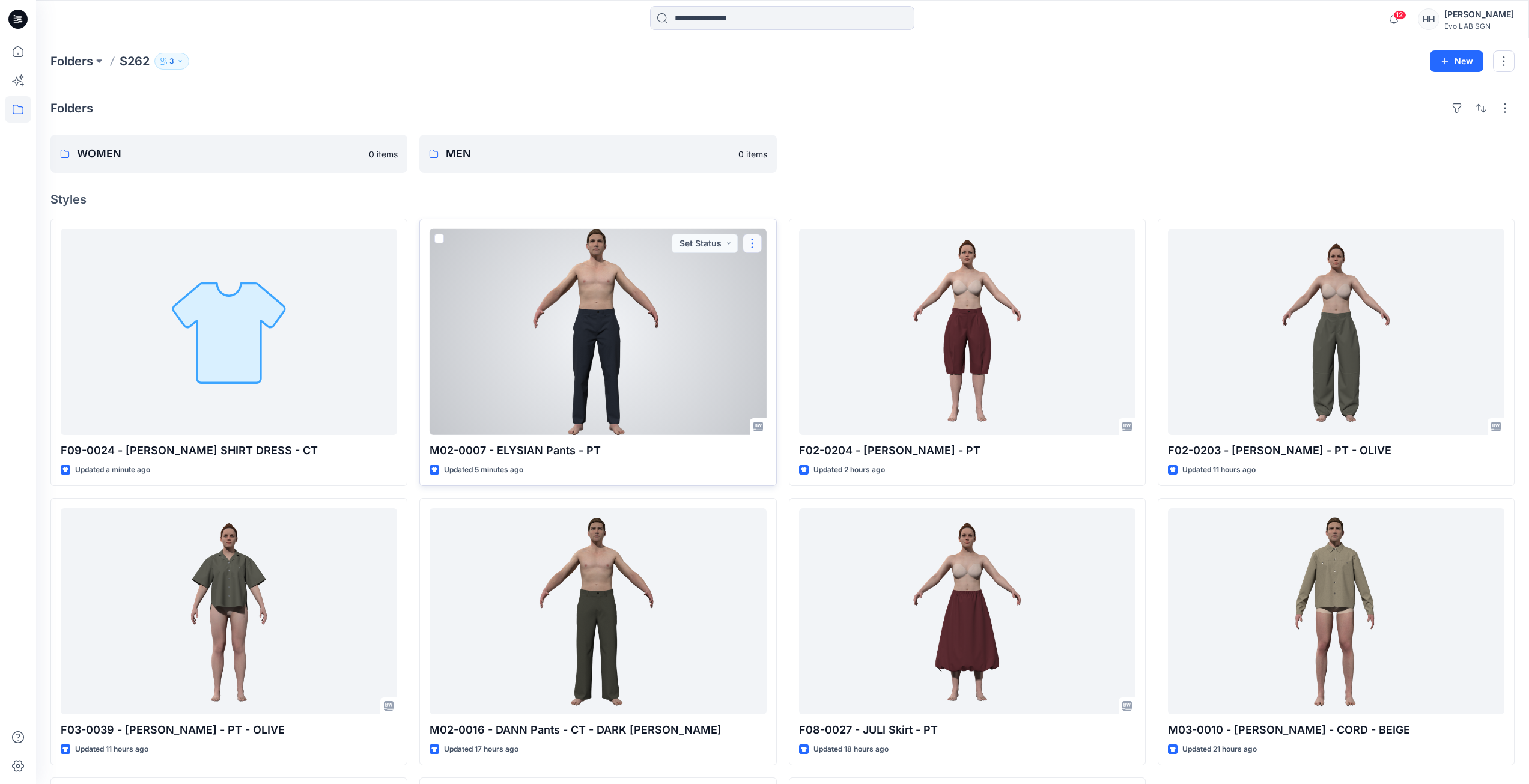
click at [754, 242] on button "button" at bounding box center [752, 243] width 20 height 20
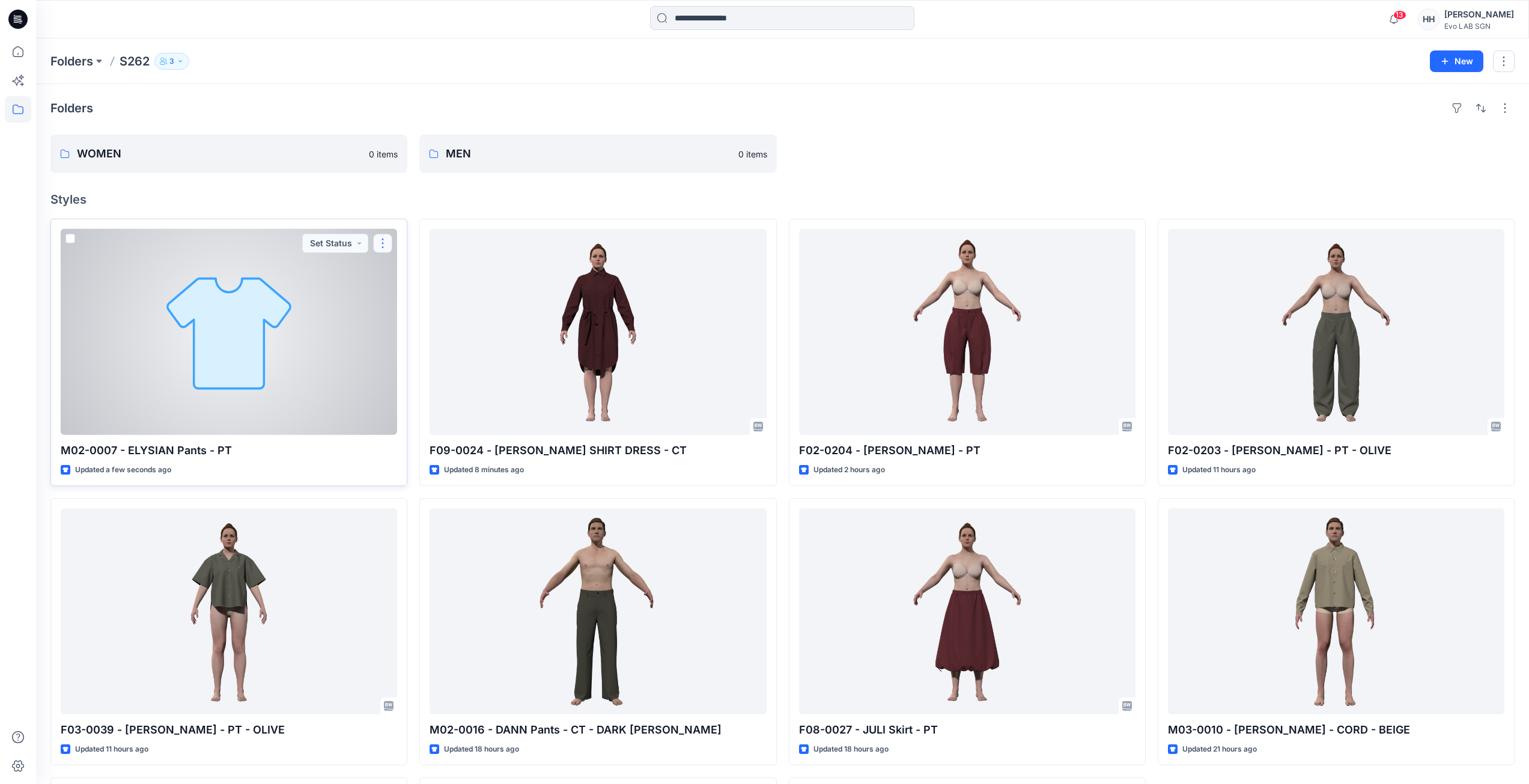
click at [379, 246] on button "button" at bounding box center [383, 243] width 20 height 20
click at [441, 273] on button "Edit" at bounding box center [440, 271] width 130 height 22
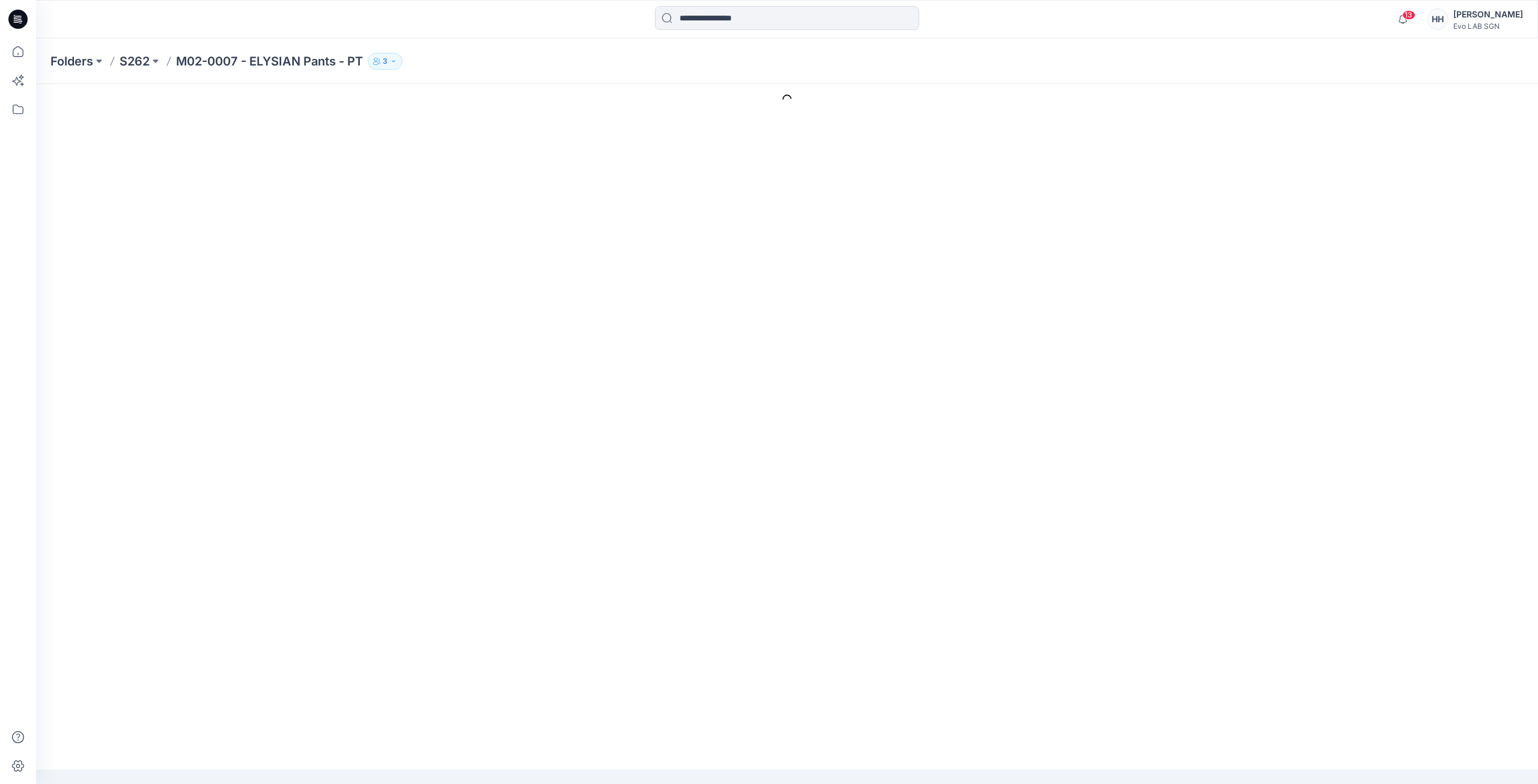
type input "**********"
type input "****"
type input "**********"
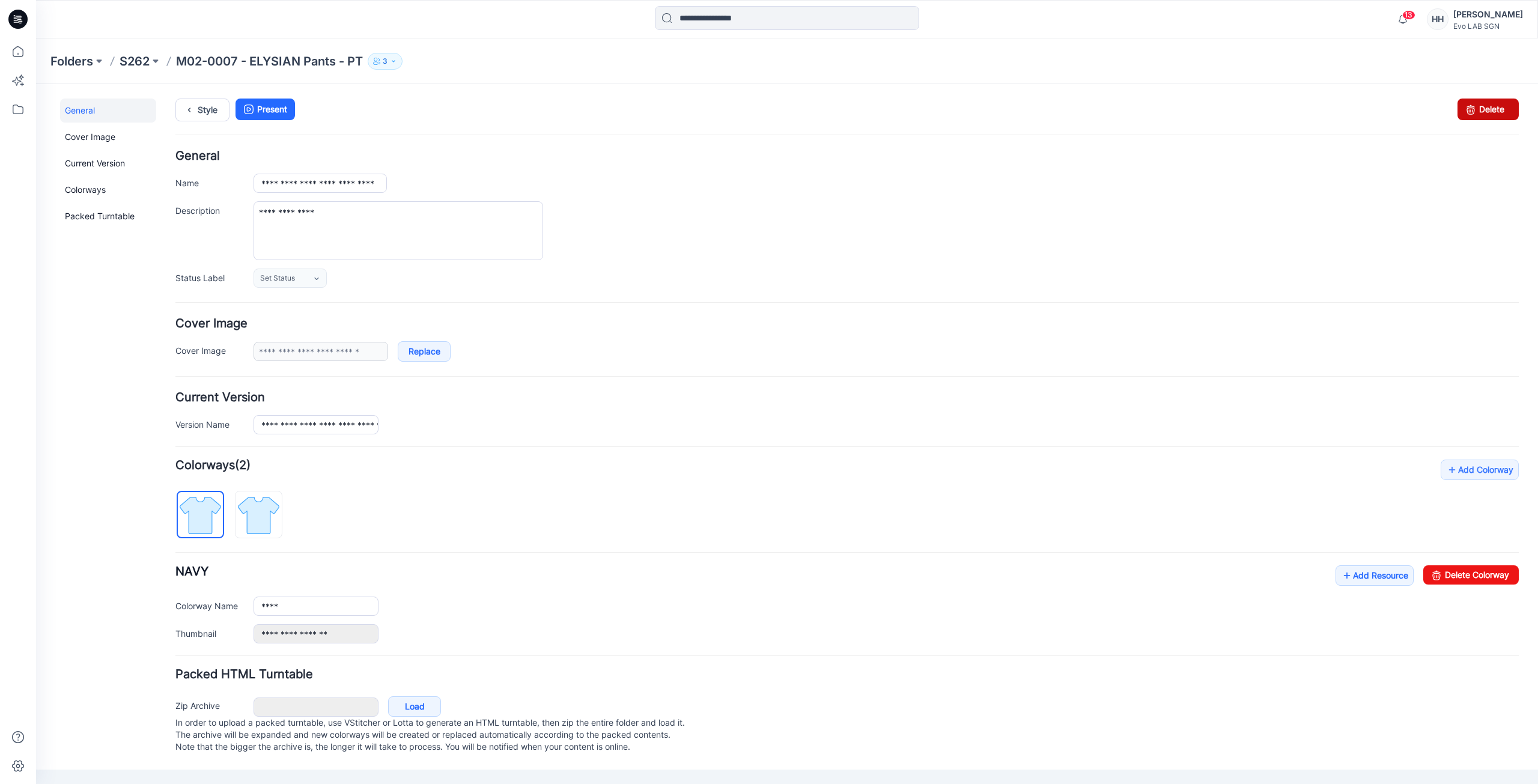
click at [1498, 115] on link "Delete" at bounding box center [1487, 109] width 61 height 22
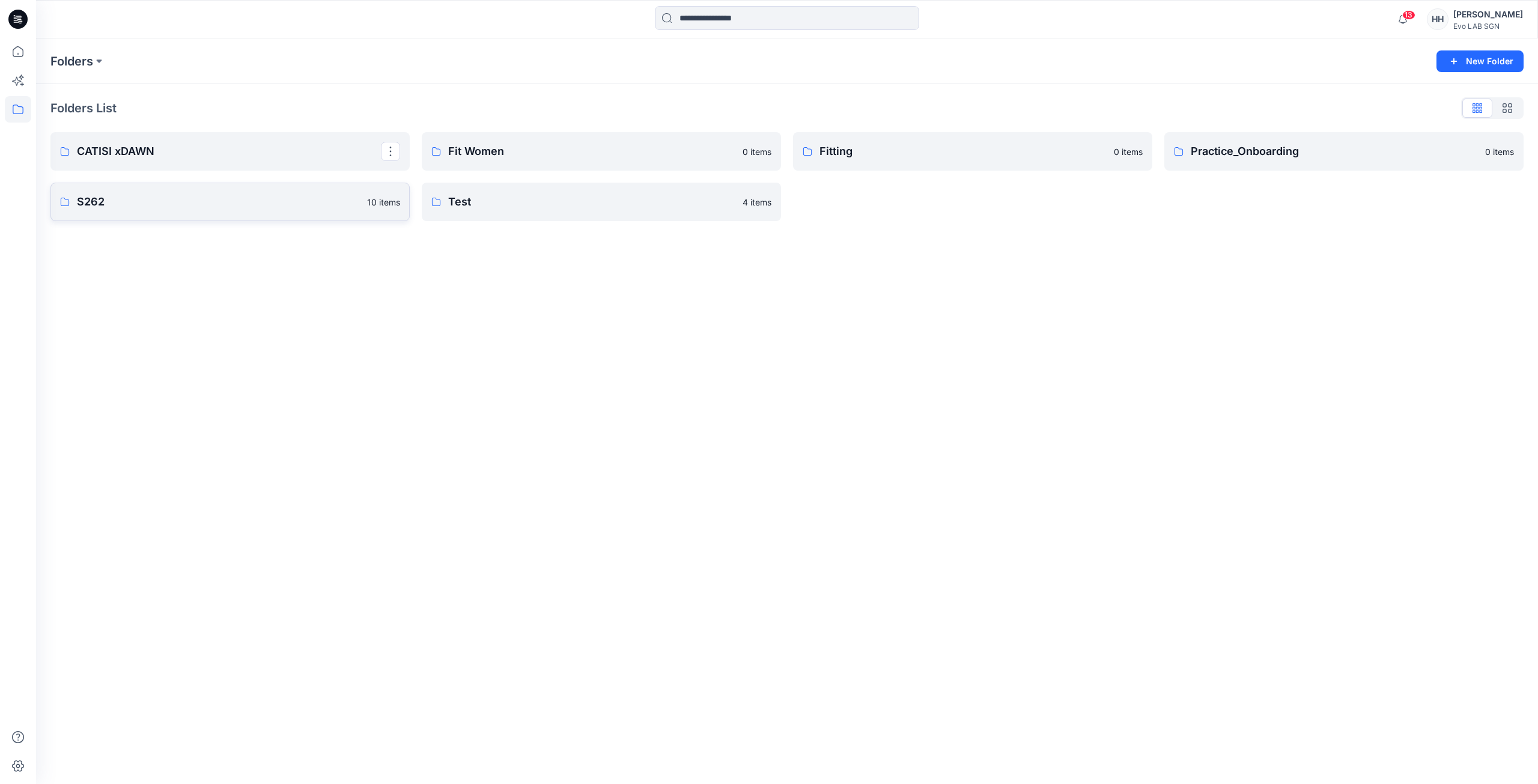
click at [137, 193] on link "S262 10 items" at bounding box center [230, 201] width 359 height 38
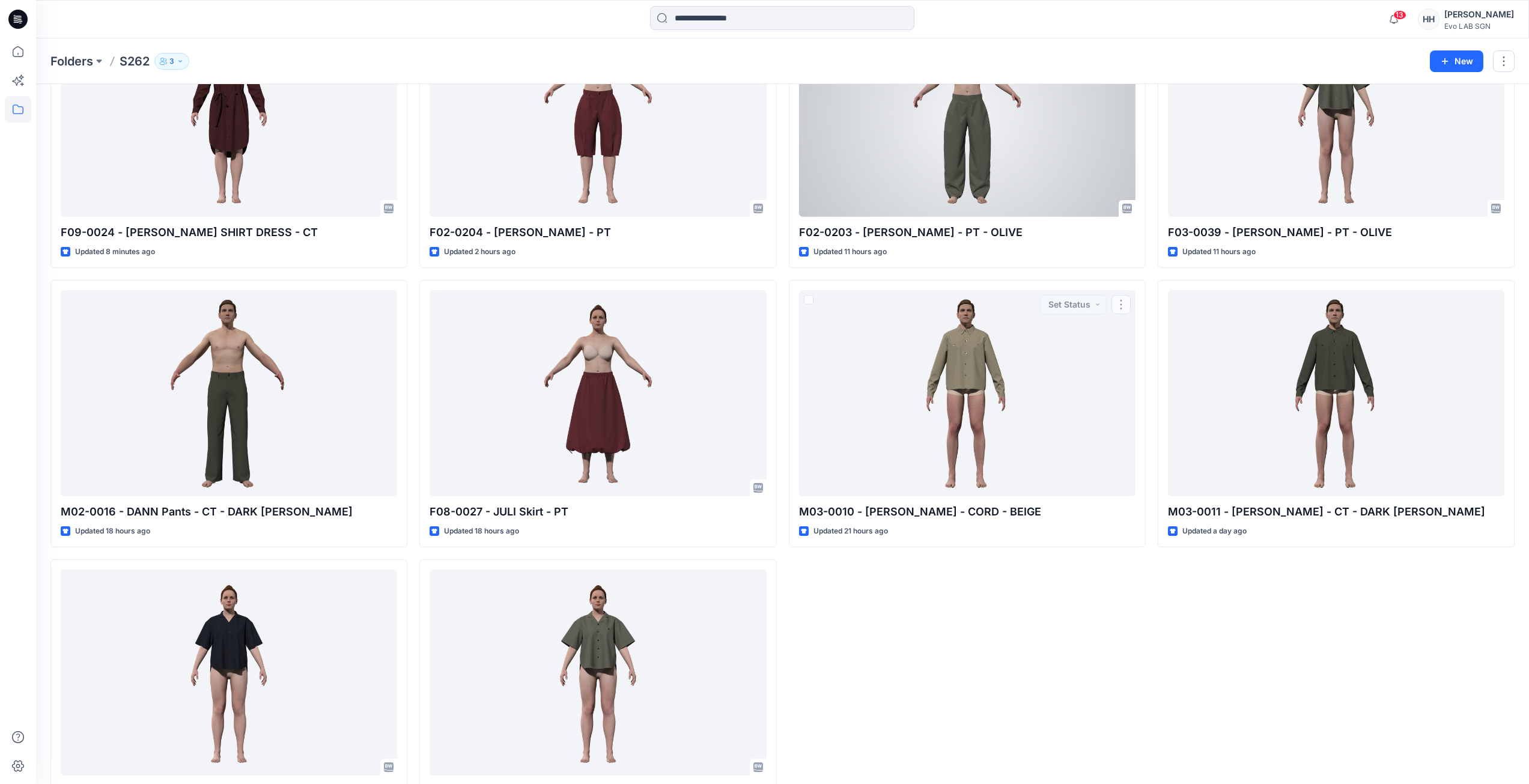
scroll to position [36, 0]
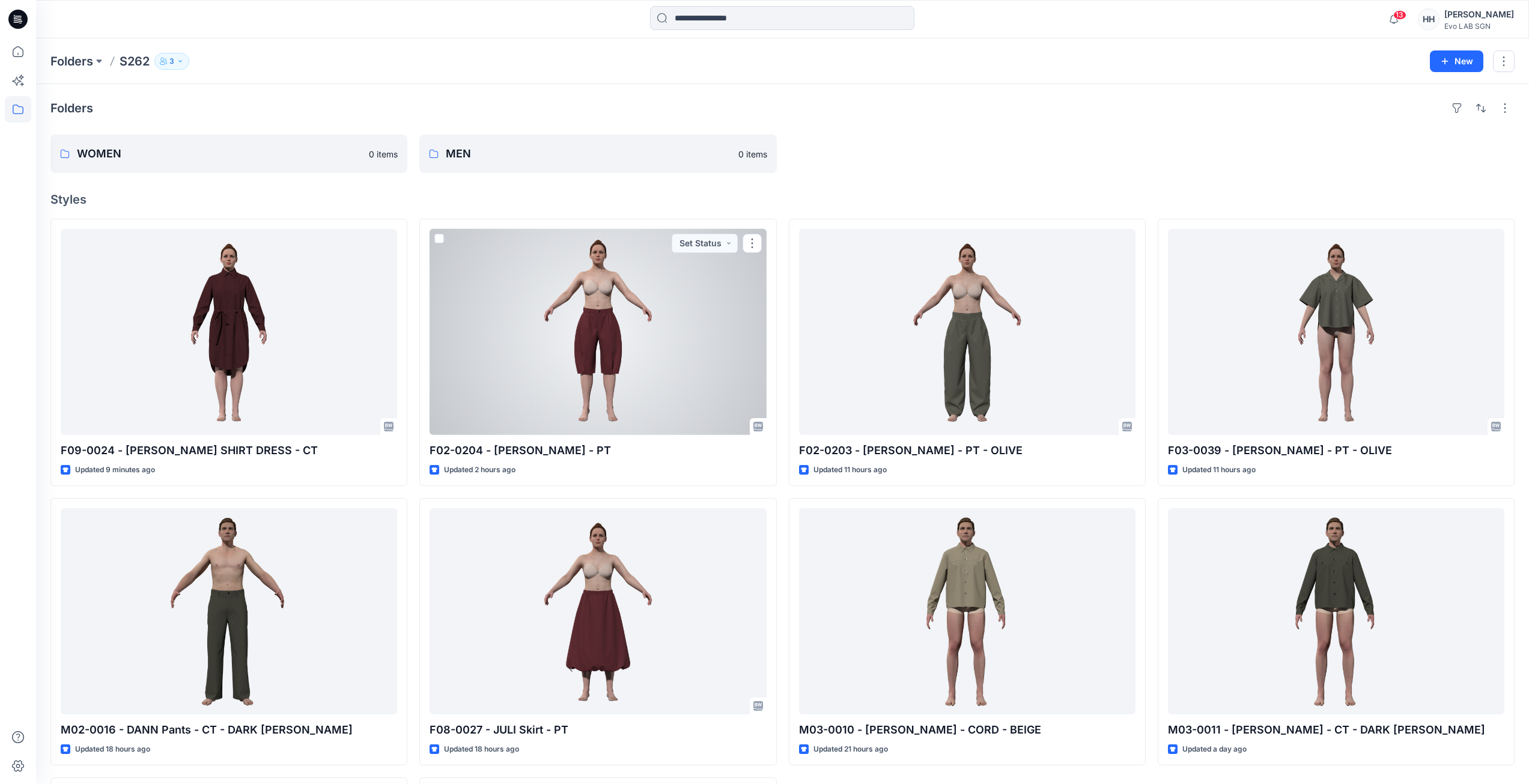
click at [290, 364] on div at bounding box center [228, 332] width 336 height 206
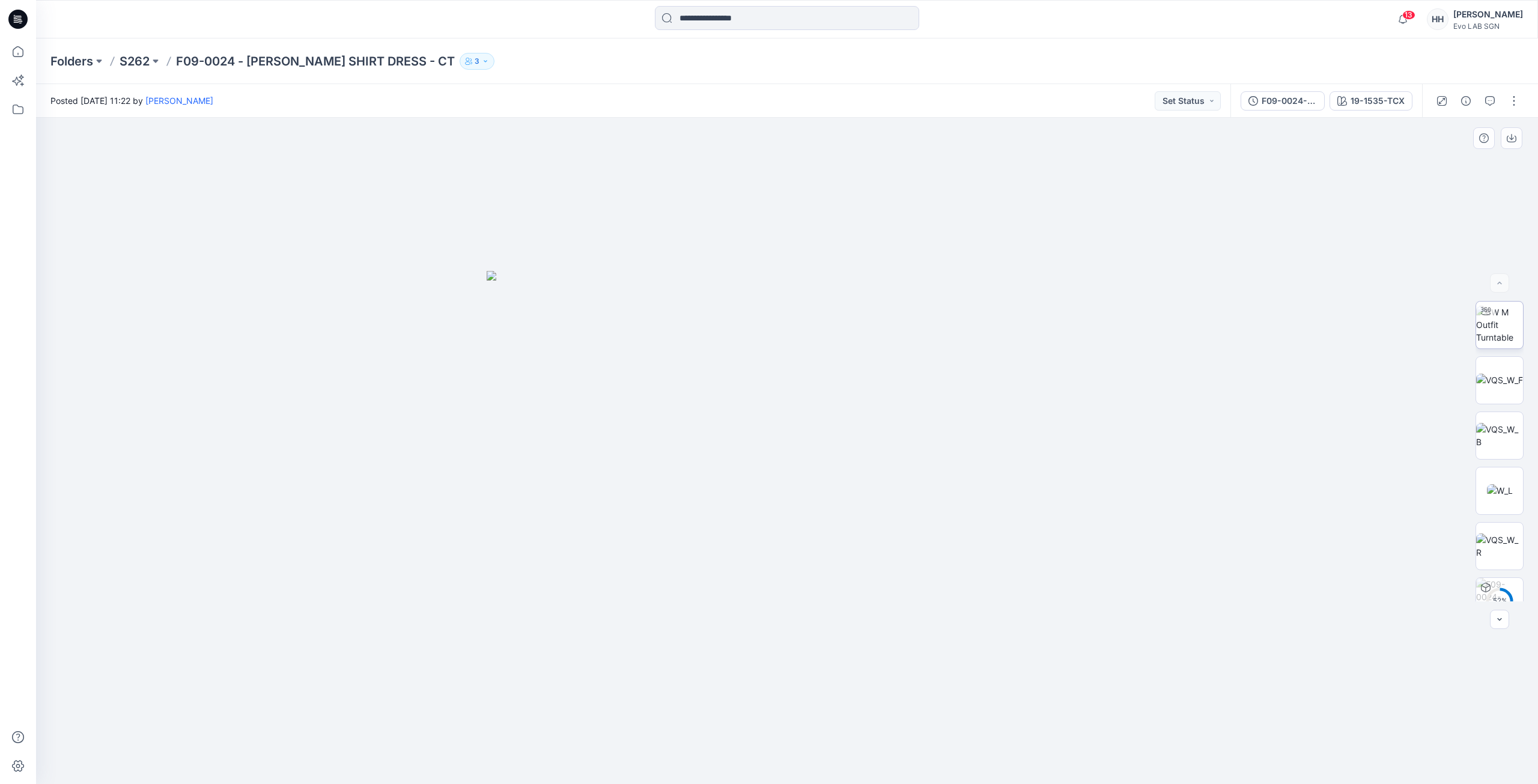
click at [1508, 324] on img at bounding box center [1500, 325] width 47 height 38
click at [1496, 374] on img at bounding box center [1500, 380] width 47 height 13
click at [144, 58] on p "S262" at bounding box center [134, 61] width 30 height 17
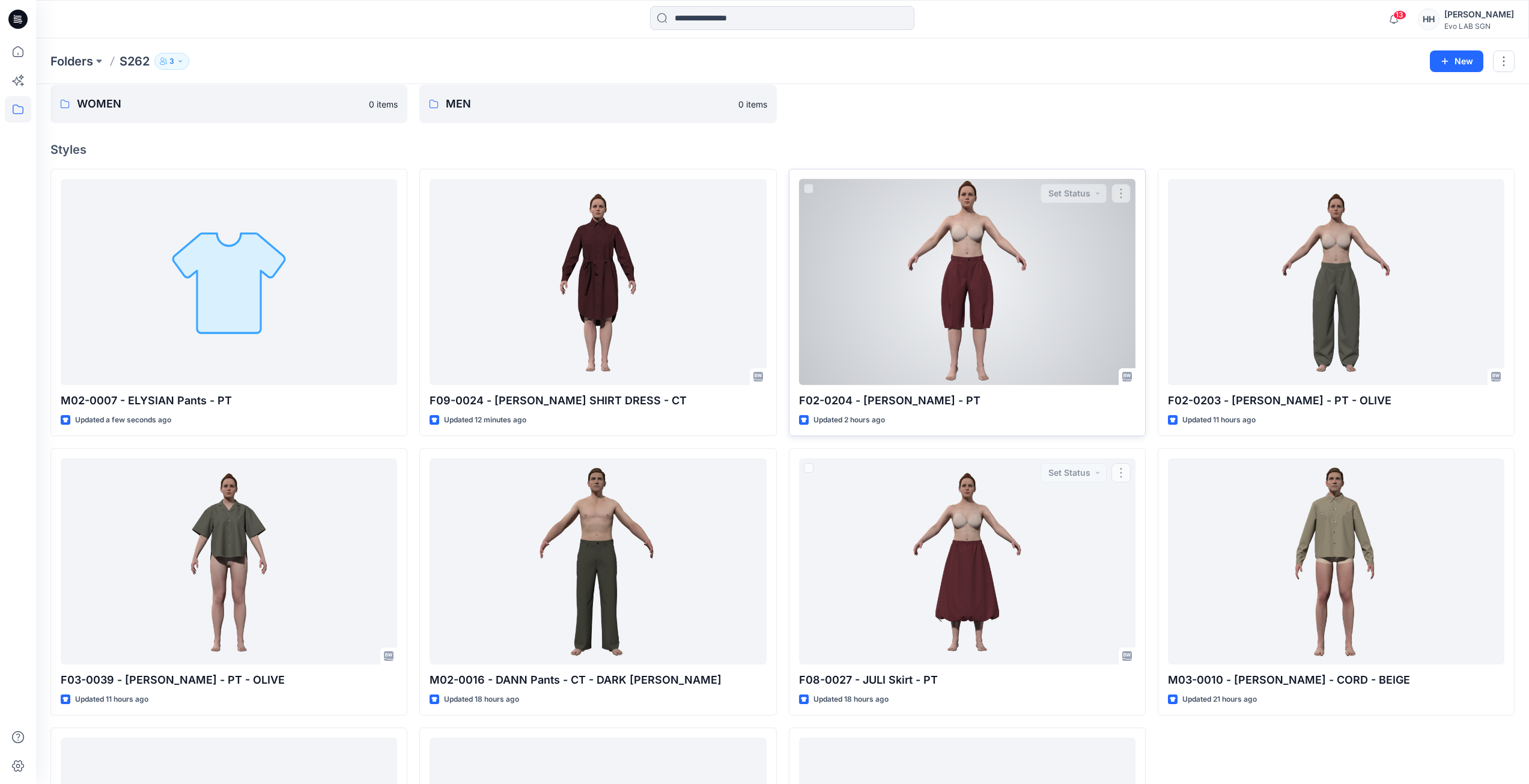
scroll to position [36, 0]
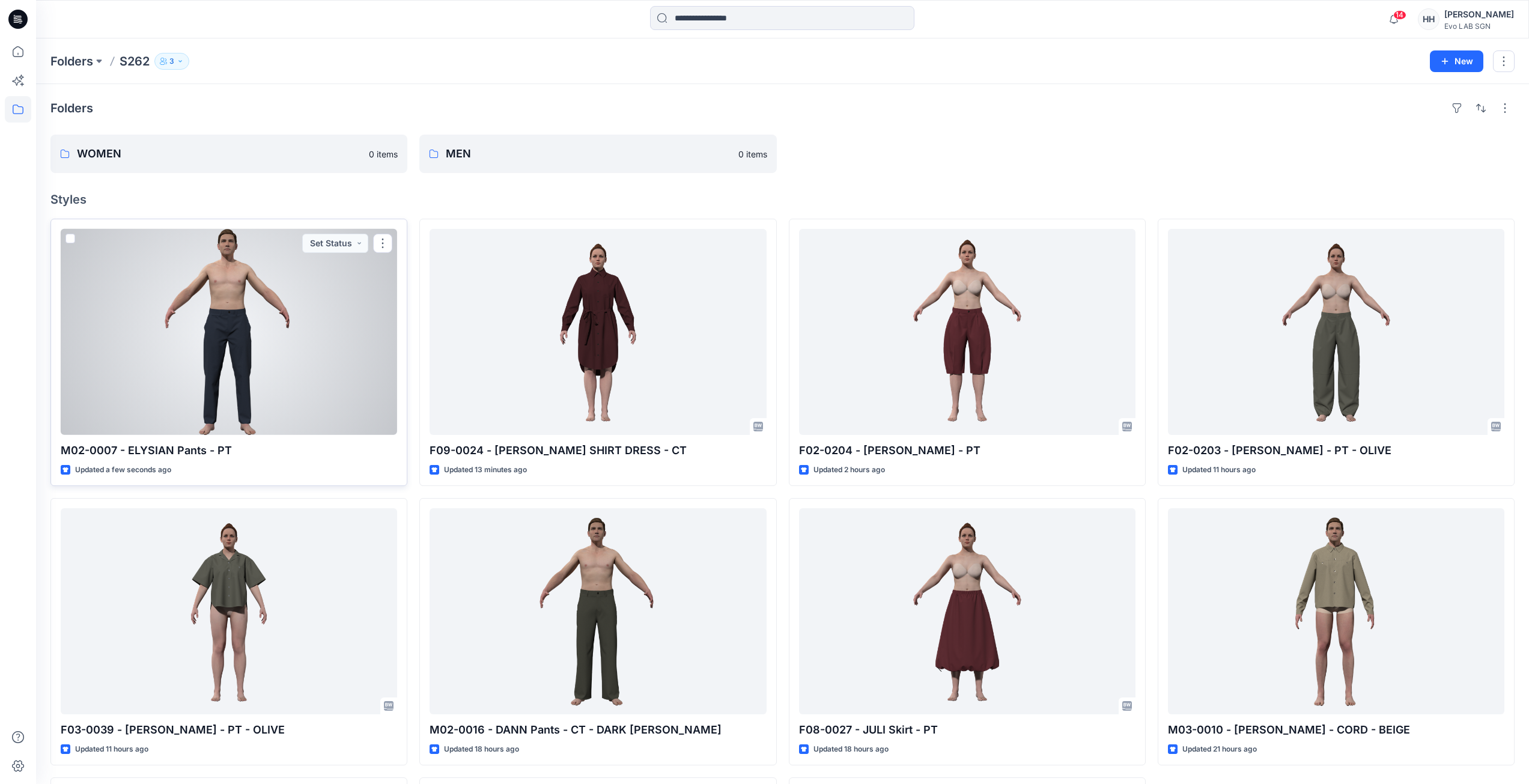
click at [338, 358] on div at bounding box center [228, 332] width 336 height 206
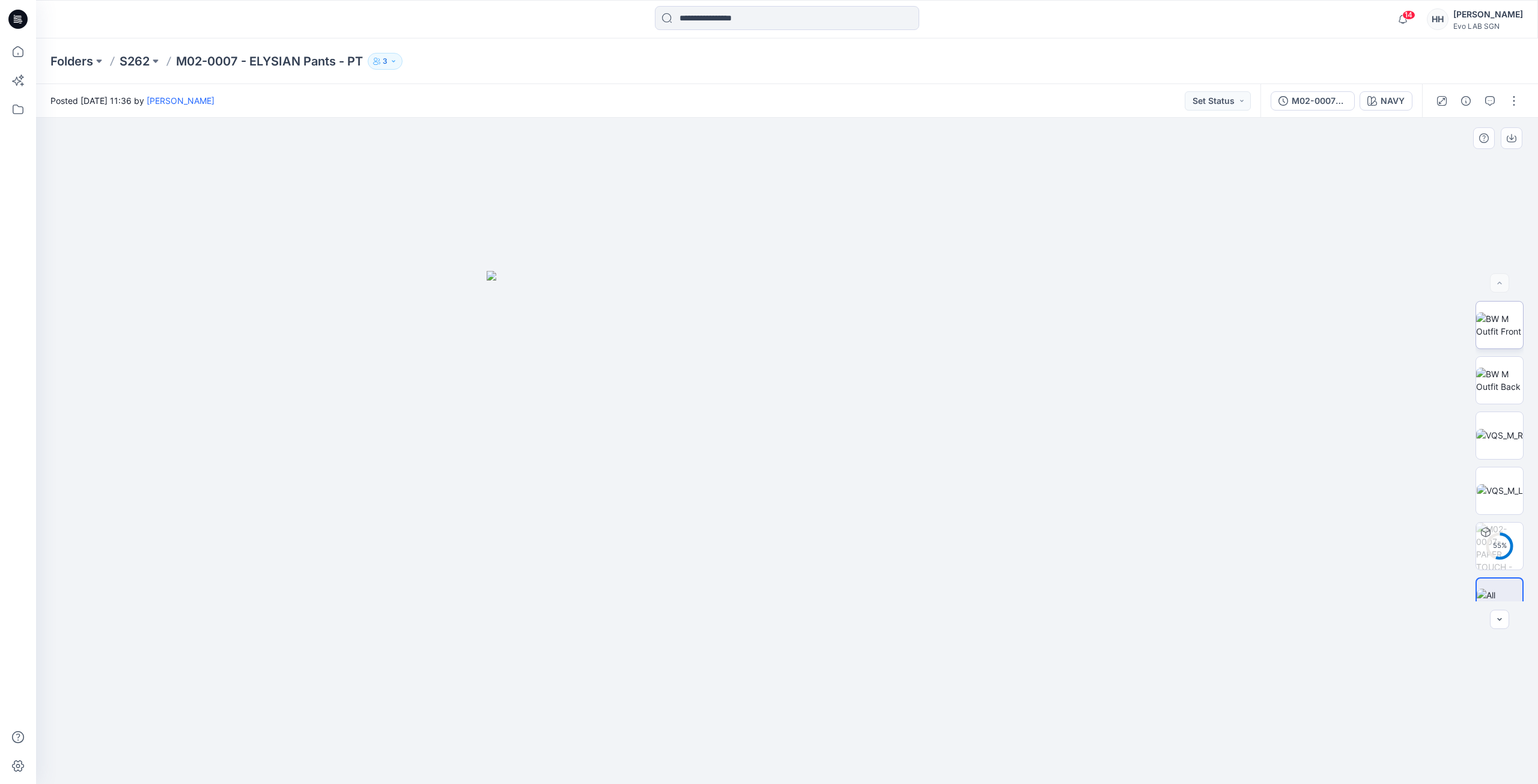
click at [1506, 321] on img at bounding box center [1500, 325] width 47 height 25
click at [1496, 280] on div at bounding box center [1499, 283] width 20 height 20
click at [1496, 324] on img at bounding box center [1500, 325] width 46 height 25
click at [1496, 288] on div at bounding box center [1499, 283] width 20 height 20
click at [1498, 282] on div at bounding box center [1499, 283] width 20 height 20
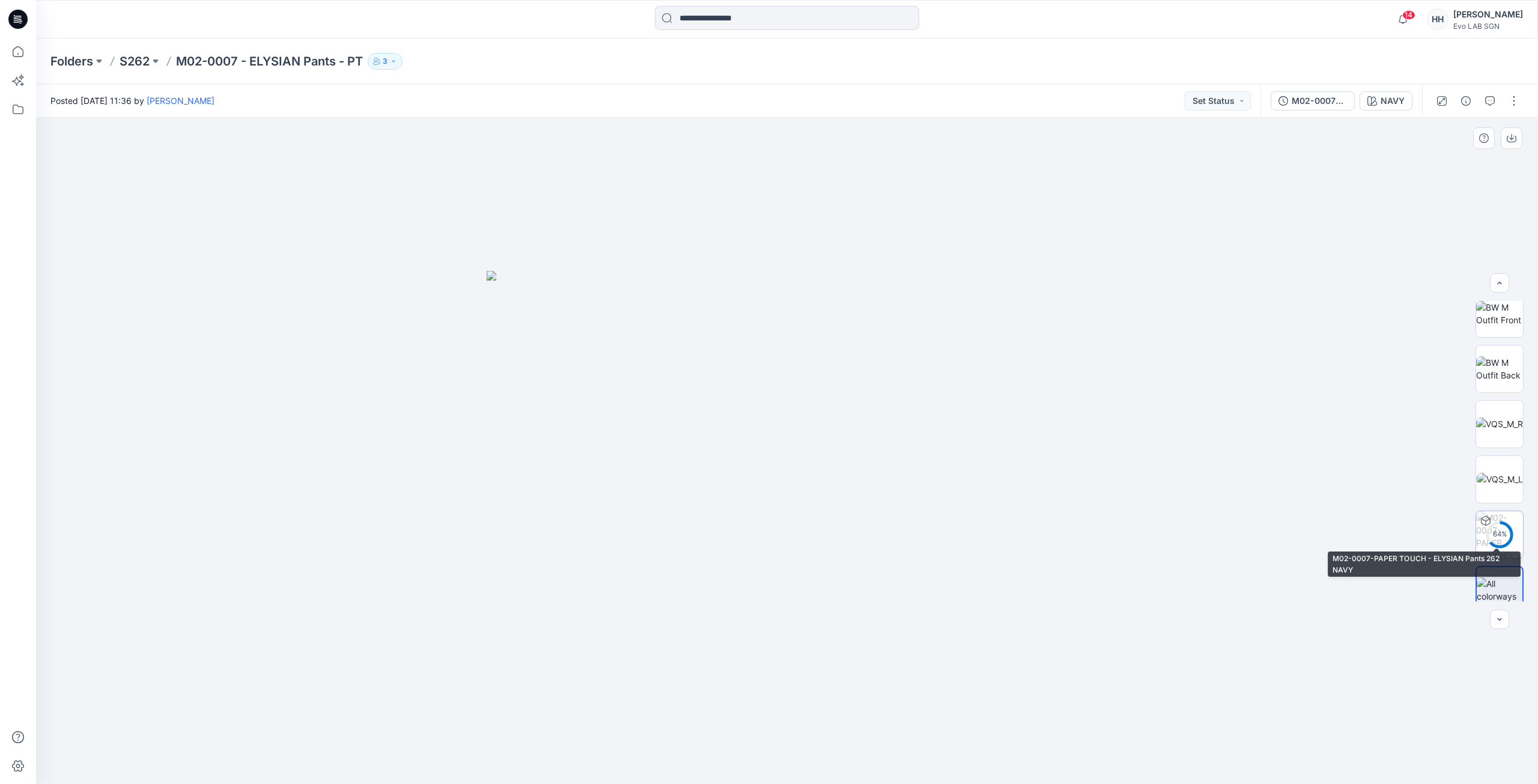
scroll to position [24, 0]
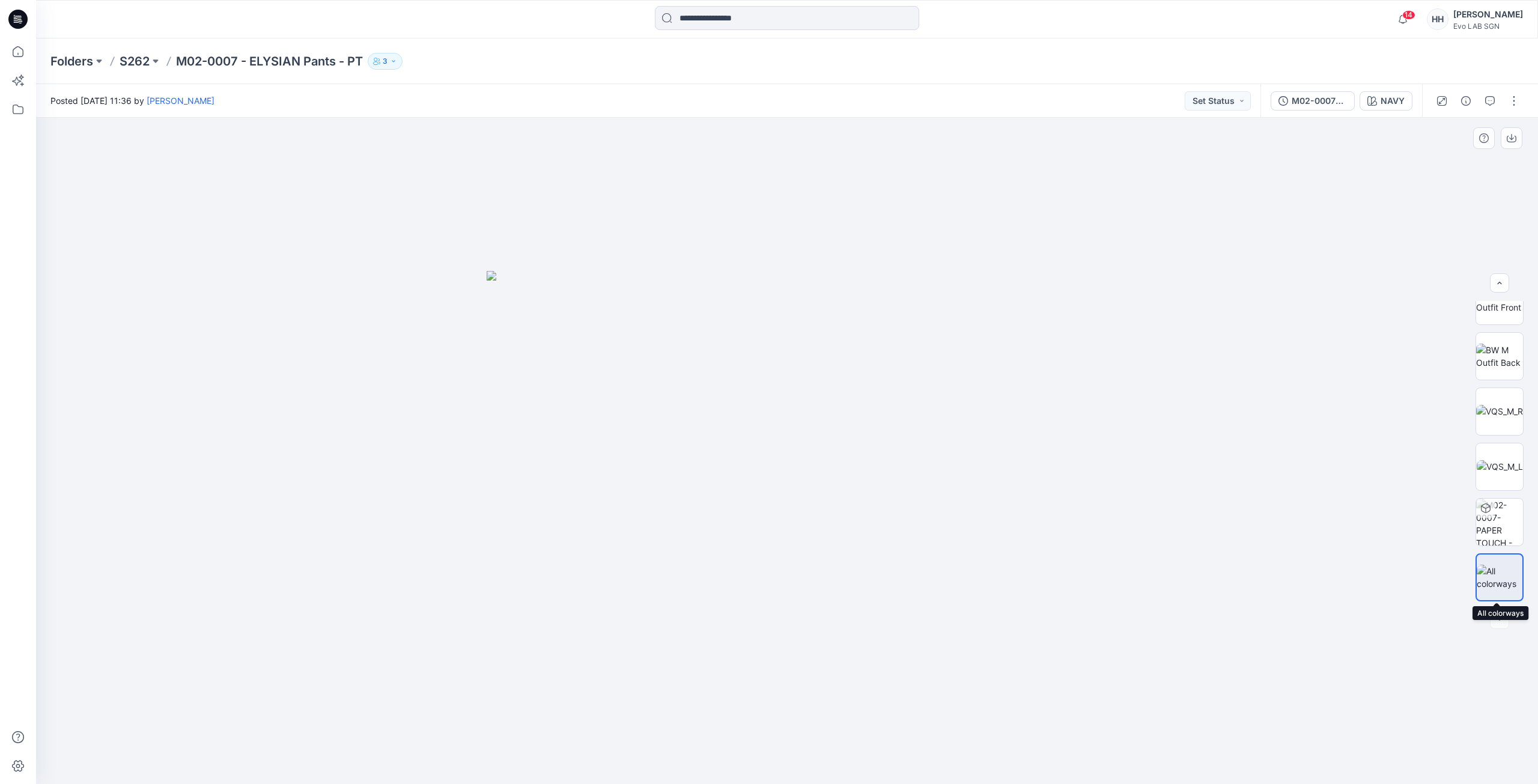
click at [1499, 565] on img at bounding box center [1500, 577] width 46 height 25
click at [1497, 318] on img at bounding box center [1500, 325] width 47 height 25
click at [148, 59] on p "S262" at bounding box center [134, 61] width 30 height 17
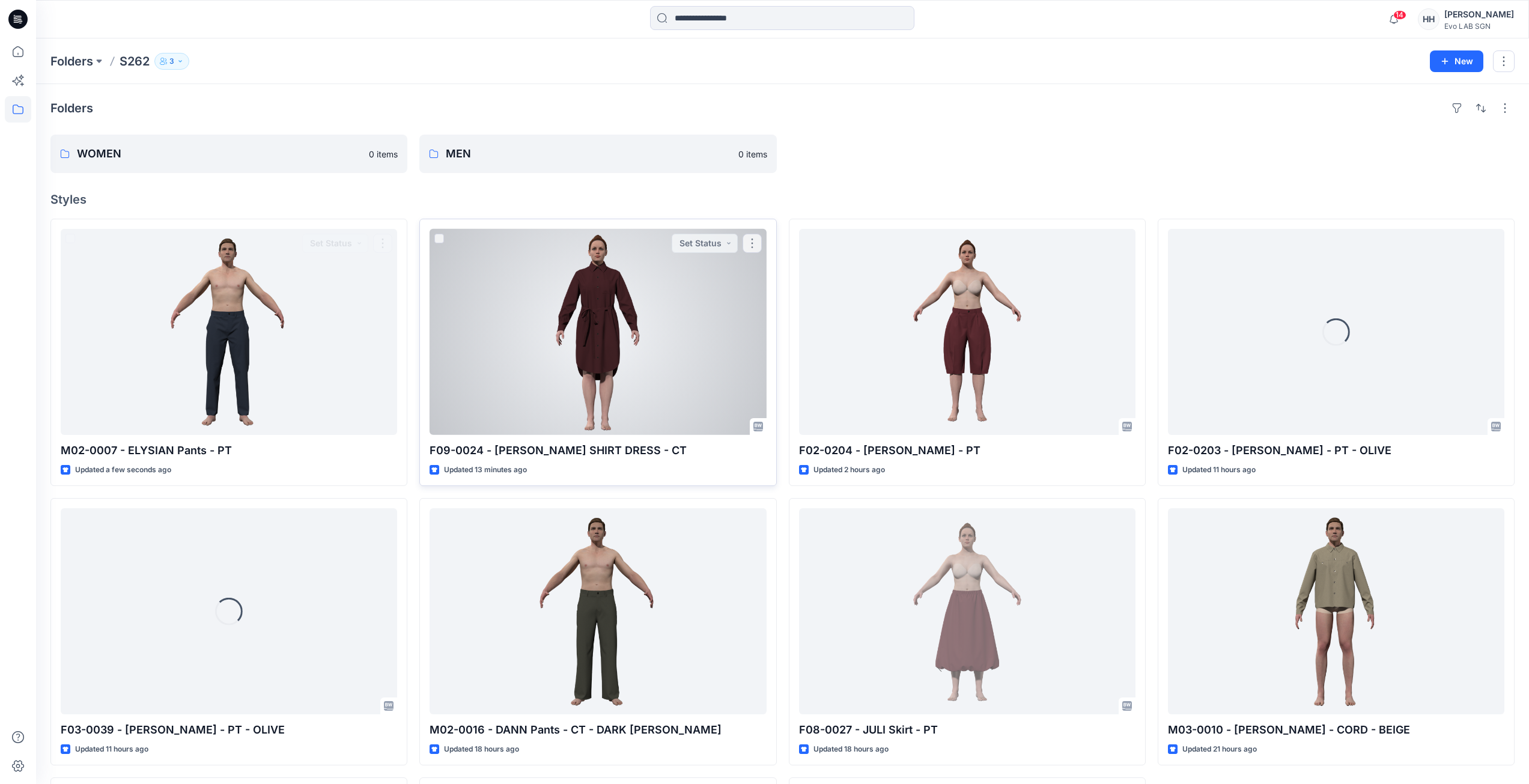
click at [669, 280] on div at bounding box center [598, 332] width 336 height 206
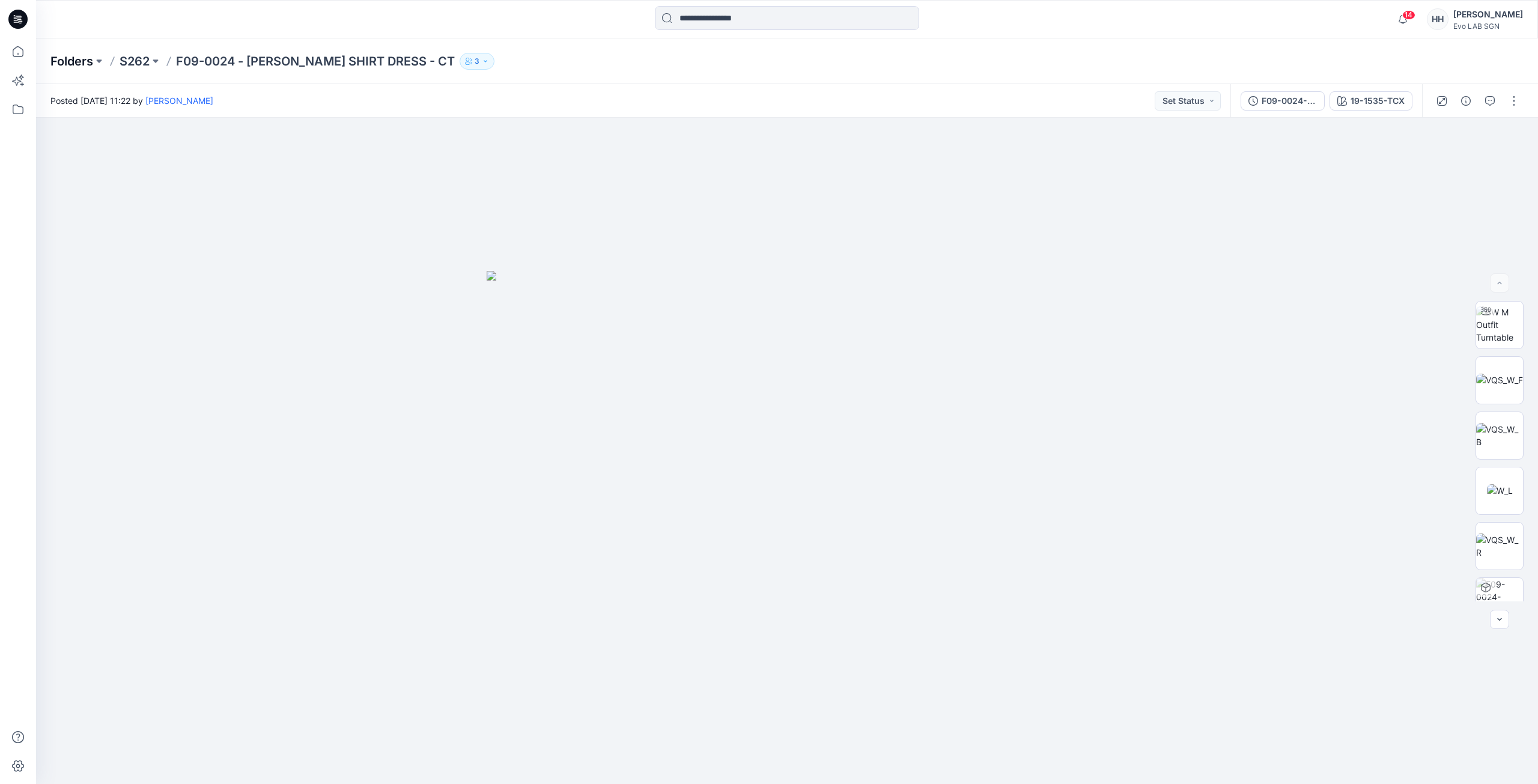
click at [80, 62] on p "Folders" at bounding box center [71, 61] width 42 height 17
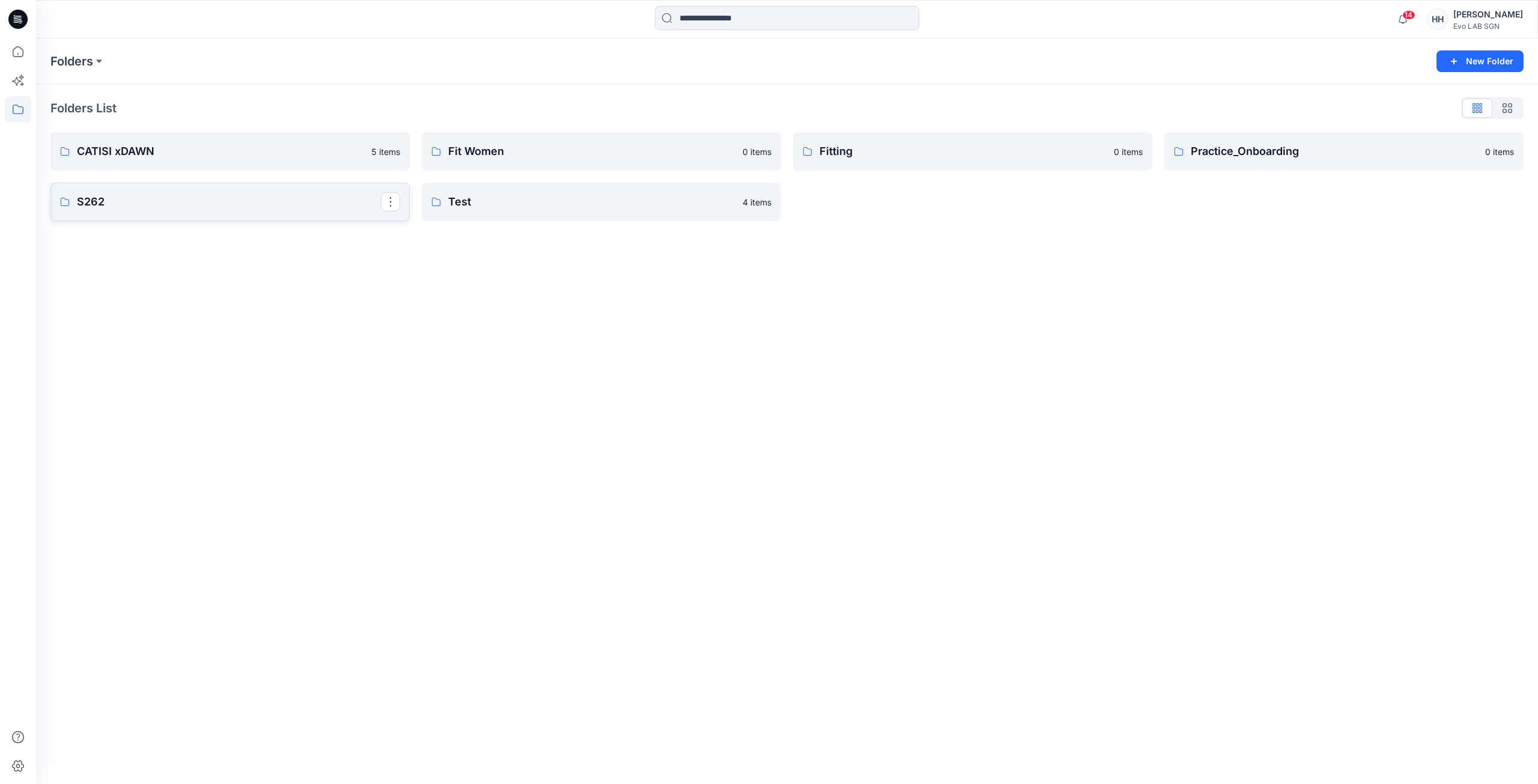
click at [191, 204] on p "S262" at bounding box center [228, 201] width 304 height 17
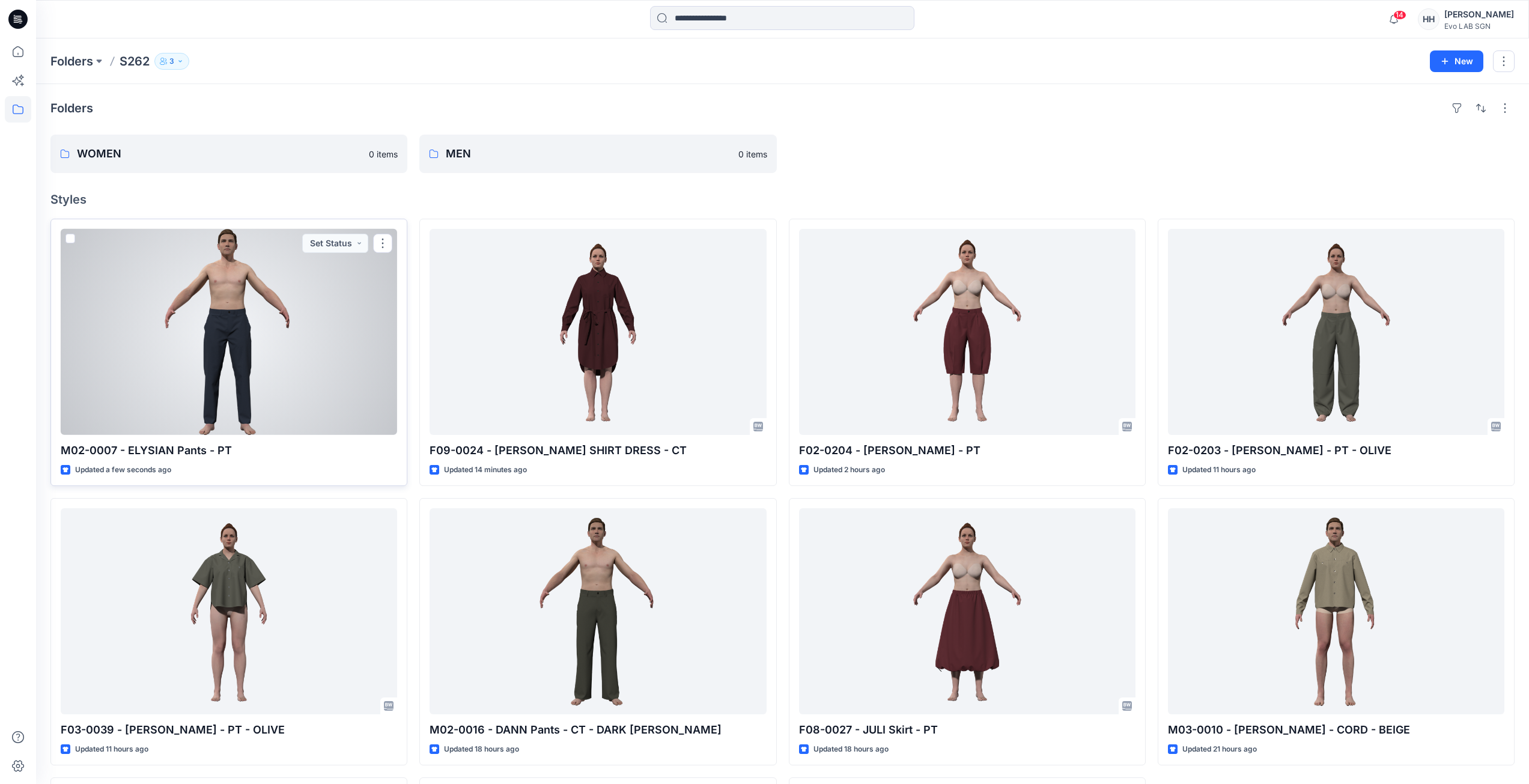
click at [249, 296] on div at bounding box center [228, 332] width 336 height 206
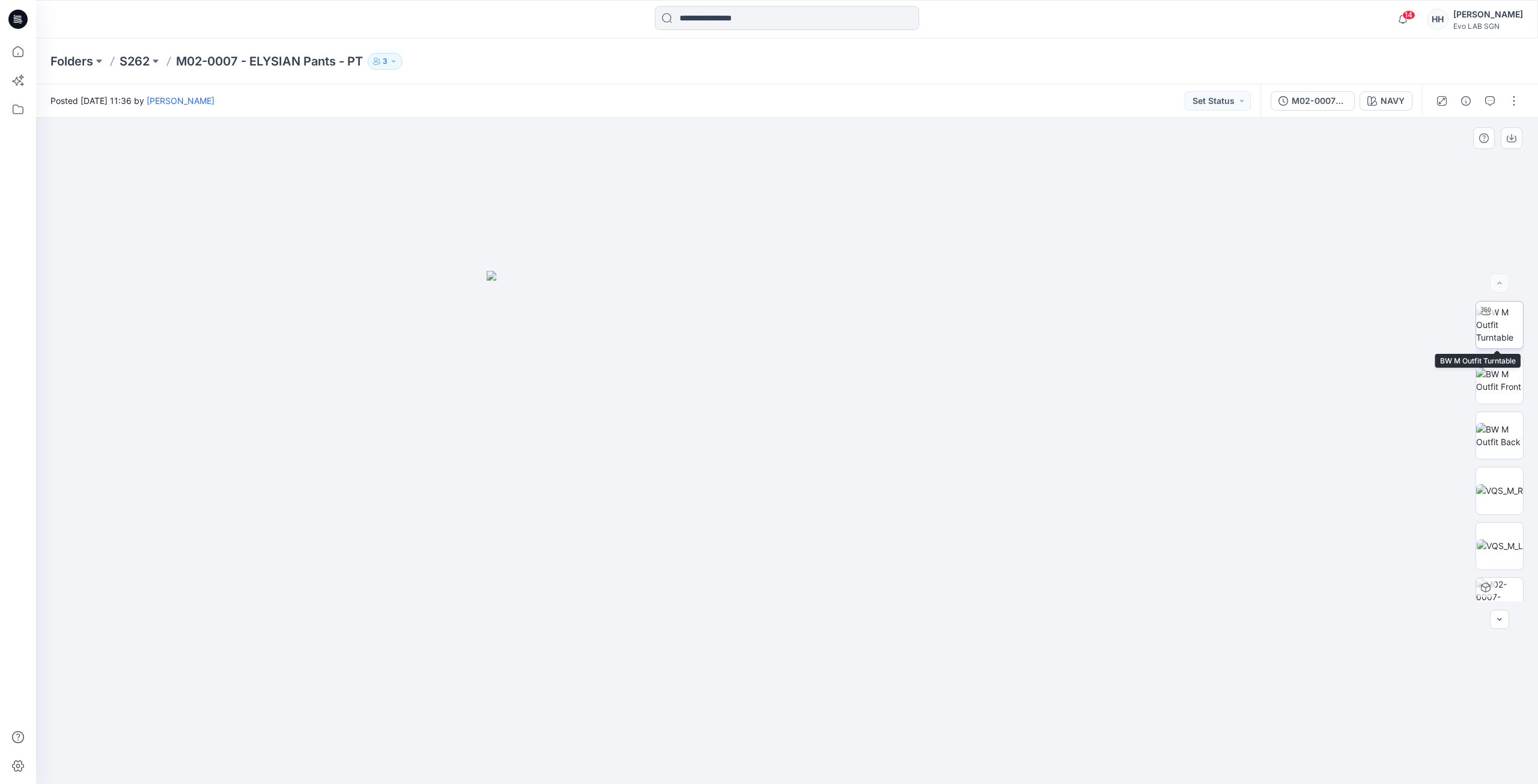
click at [1507, 325] on img at bounding box center [1500, 325] width 47 height 38
click at [206, 59] on p "M02-0007 - ELYSIAN Pants - PT" at bounding box center [269, 61] width 187 height 17
click at [144, 61] on p "S262" at bounding box center [134, 61] width 30 height 17
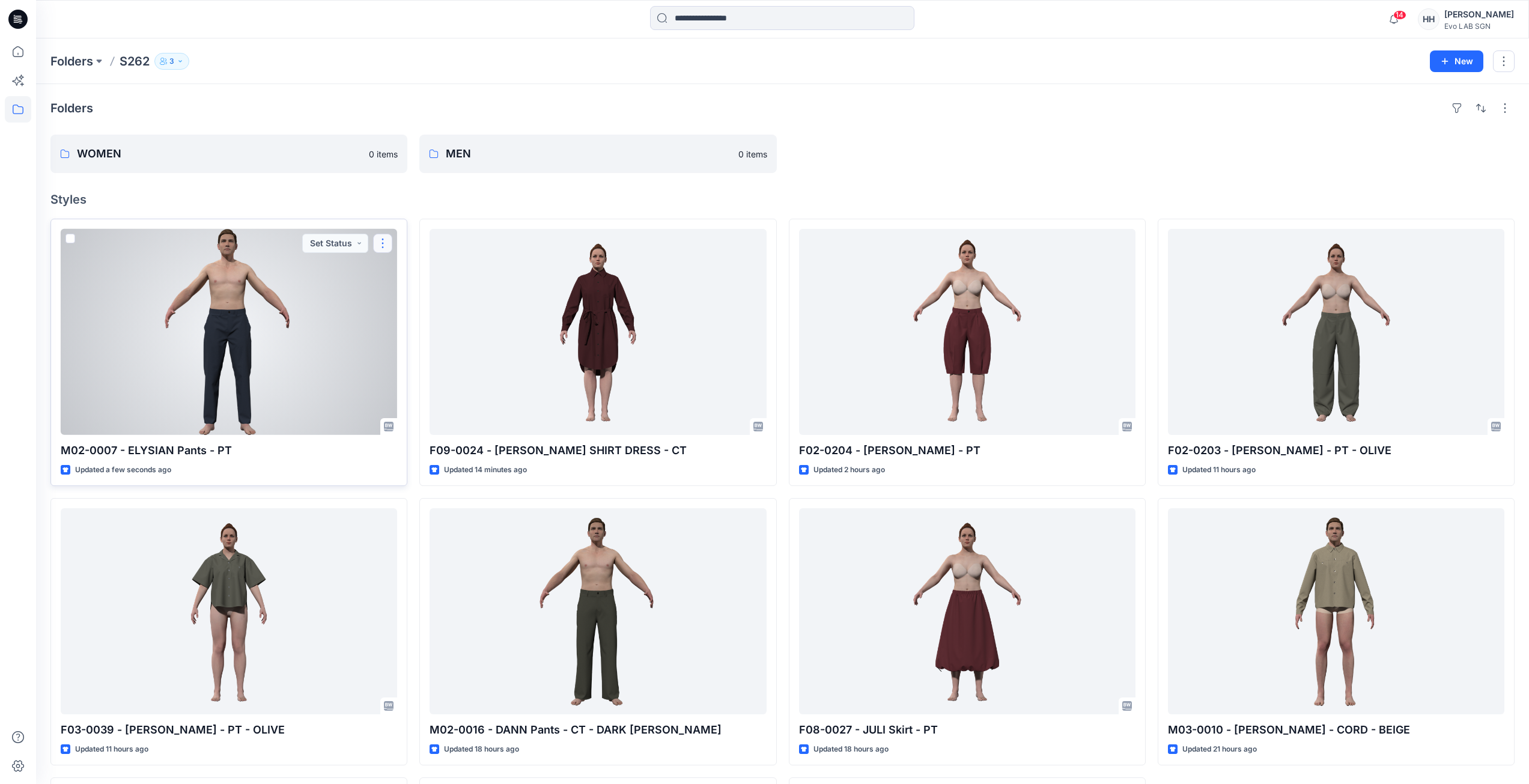
click at [383, 244] on button "button" at bounding box center [383, 243] width 20 height 20
click at [431, 272] on button "Edit" at bounding box center [440, 271] width 130 height 22
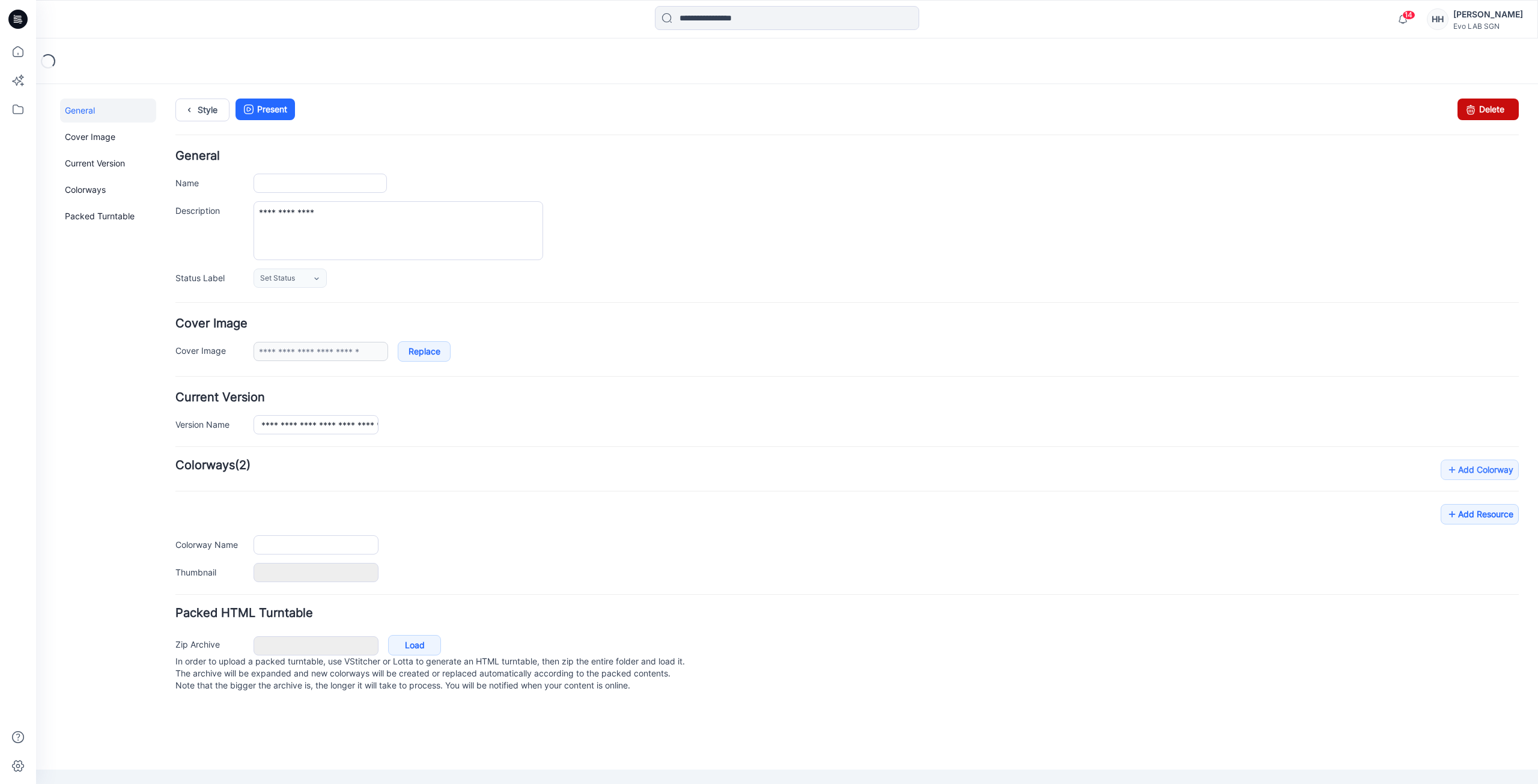
click at [1496, 117] on link "Delete" at bounding box center [1487, 109] width 61 height 22
type input "**********"
type input "****"
type input "**********"
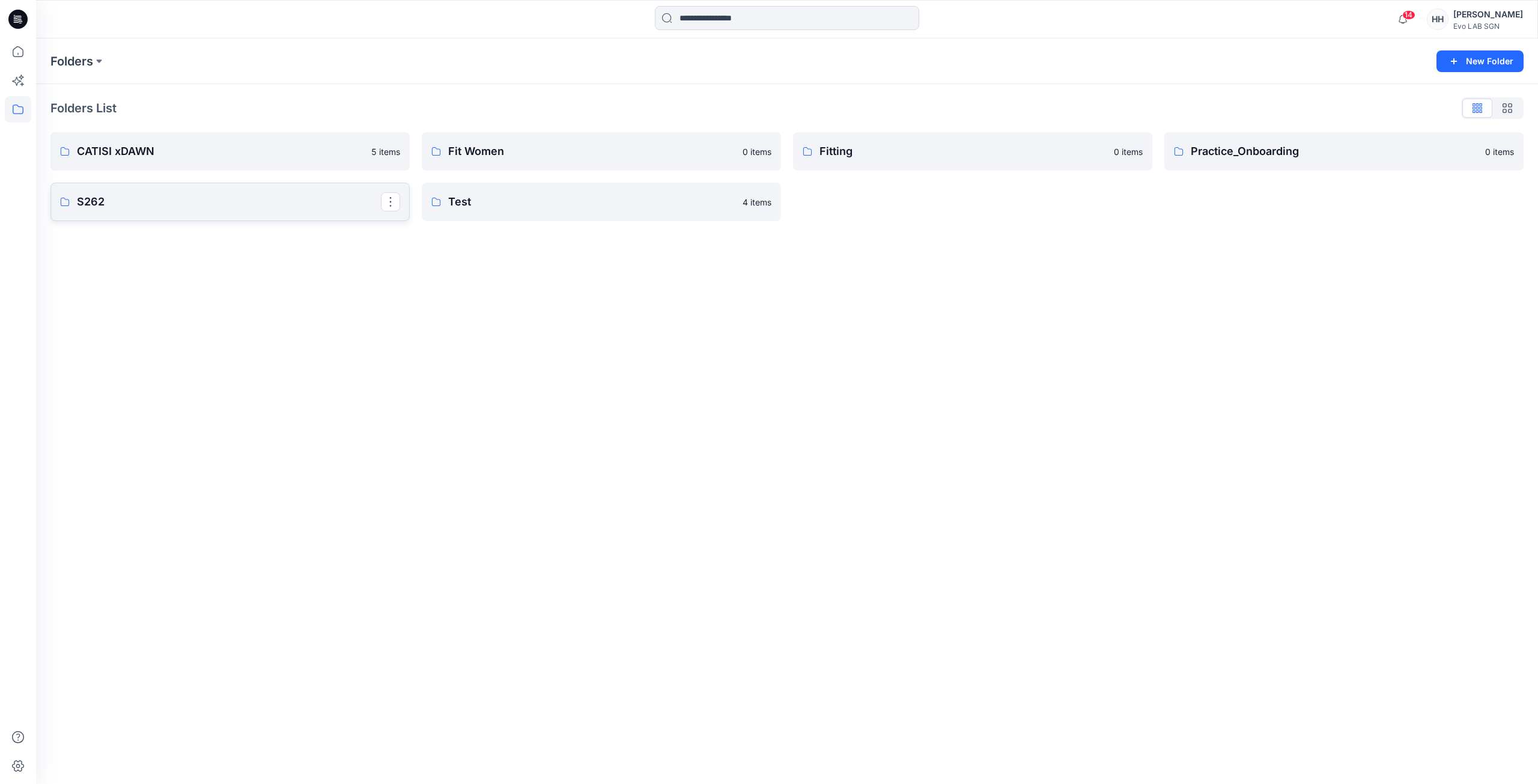
click at [197, 205] on p "S262" at bounding box center [228, 201] width 304 height 17
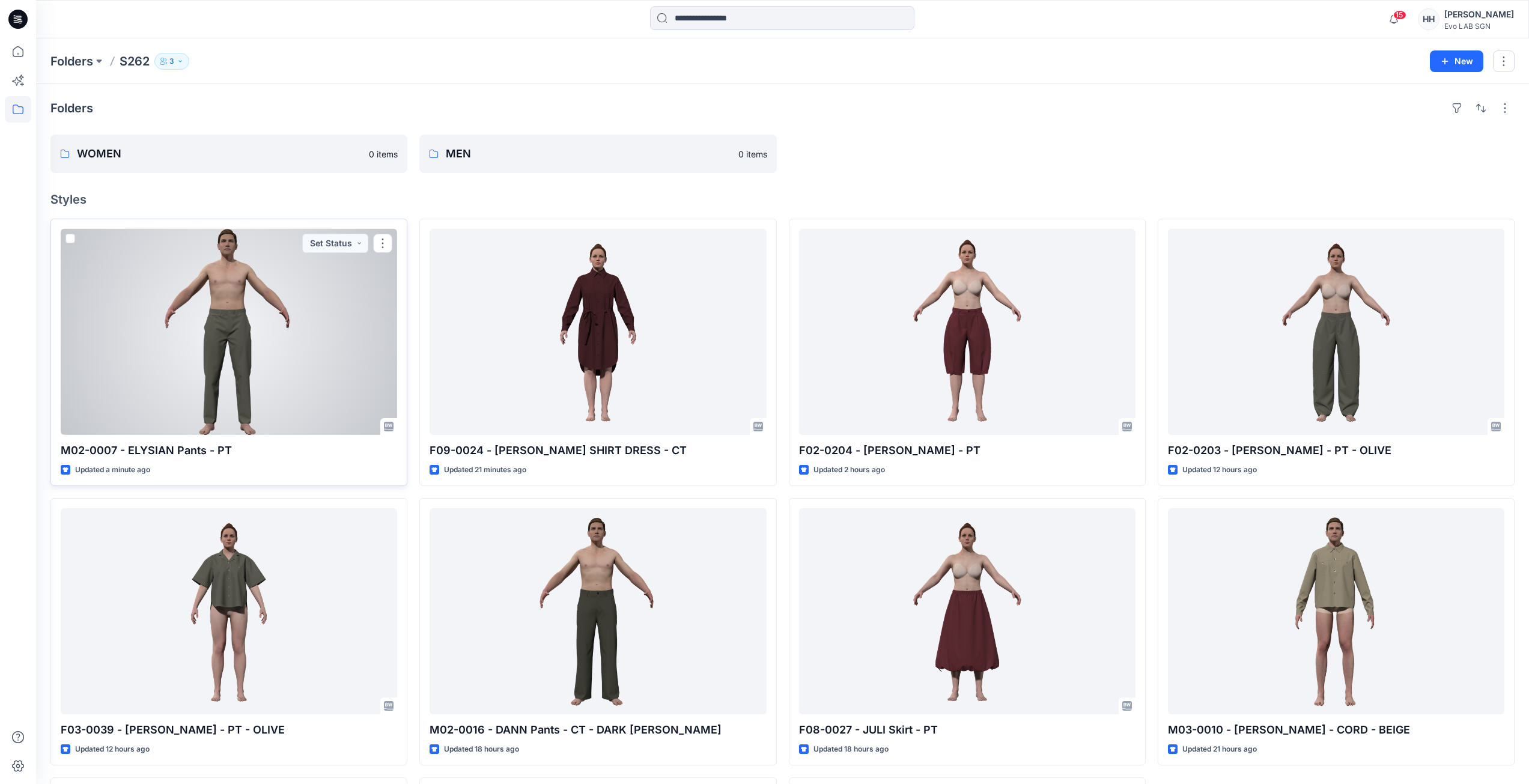
click at [286, 334] on div at bounding box center [228, 332] width 336 height 206
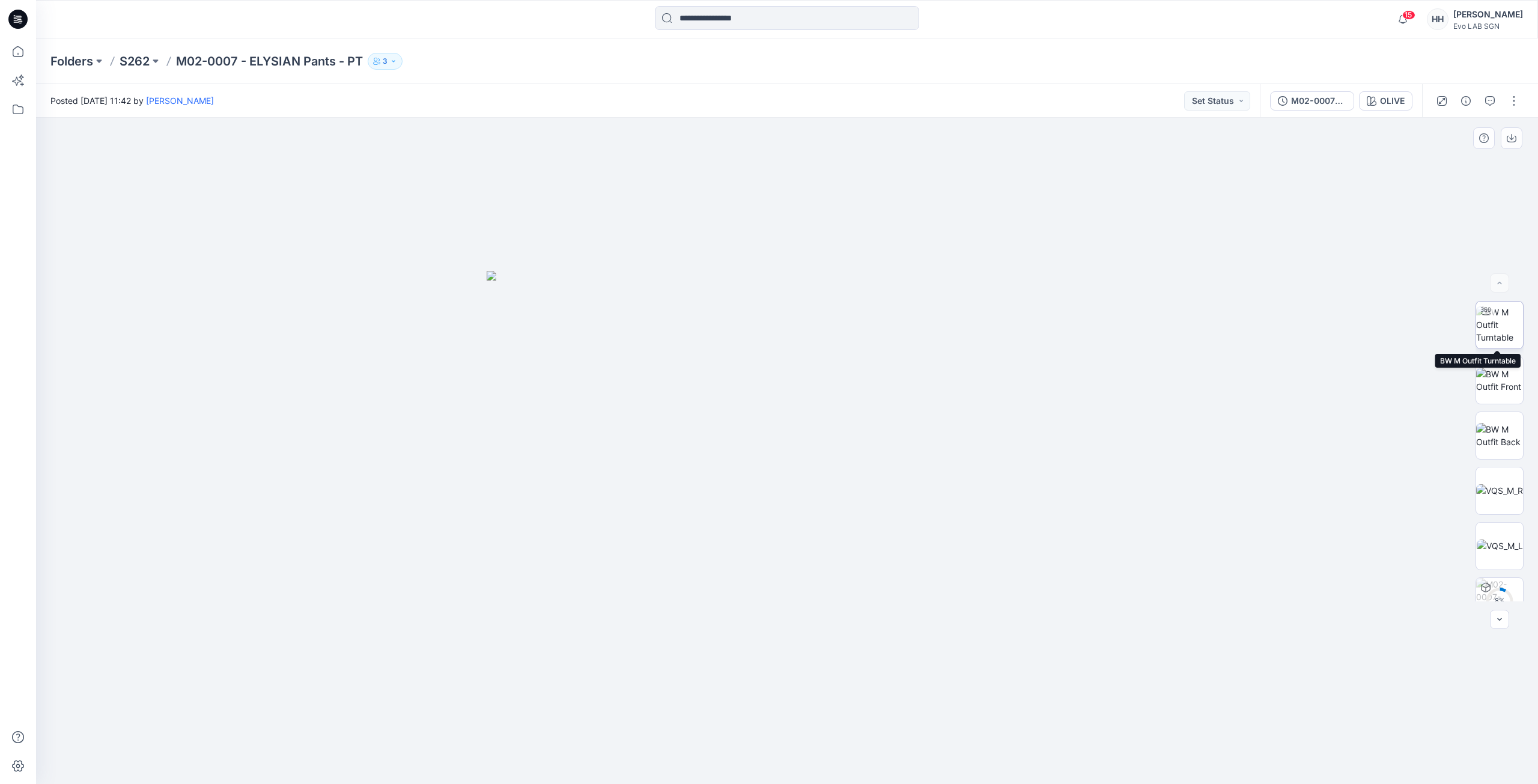
click at [1506, 329] on img at bounding box center [1500, 325] width 47 height 38
drag, startPoint x: 1008, startPoint y: 577, endPoint x: 992, endPoint y: 447, distance: 131.0
drag, startPoint x: 906, startPoint y: 540, endPoint x: 846, endPoint y: 585, distance: 75.0
drag, startPoint x: 816, startPoint y: 756, endPoint x: 850, endPoint y: 743, distance: 36.4
click at [864, 756] on icon at bounding box center [788, 748] width 363 height 45
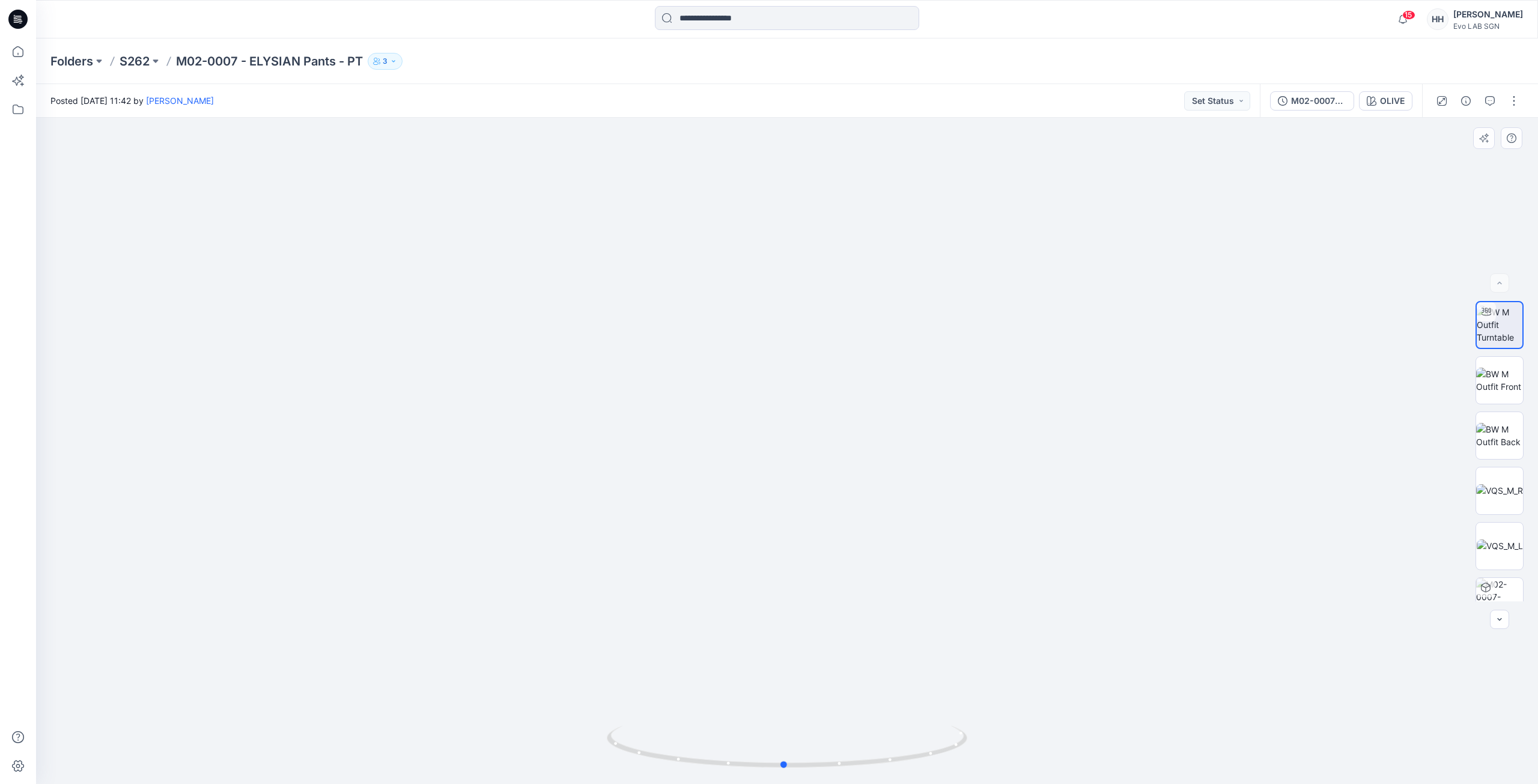
drag, startPoint x: 790, startPoint y: 764, endPoint x: 1171, endPoint y: 759, distance: 381.0
click at [1171, 759] on div at bounding box center [786, 451] width 1502 height 666
click at [1394, 101] on div "OLIVE" at bounding box center [1392, 101] width 25 height 13
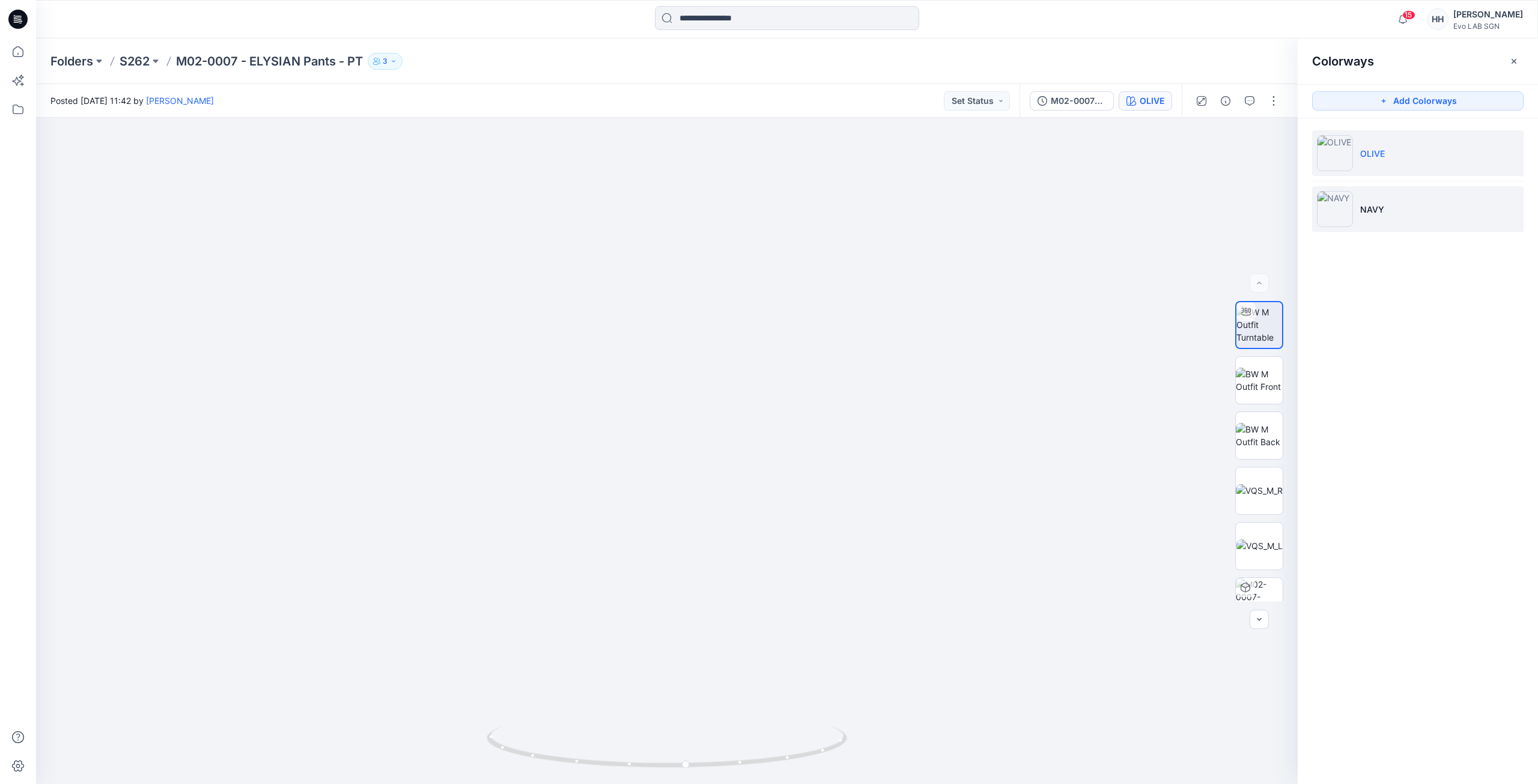
click at [1377, 211] on p "NAVY" at bounding box center [1372, 209] width 24 height 13
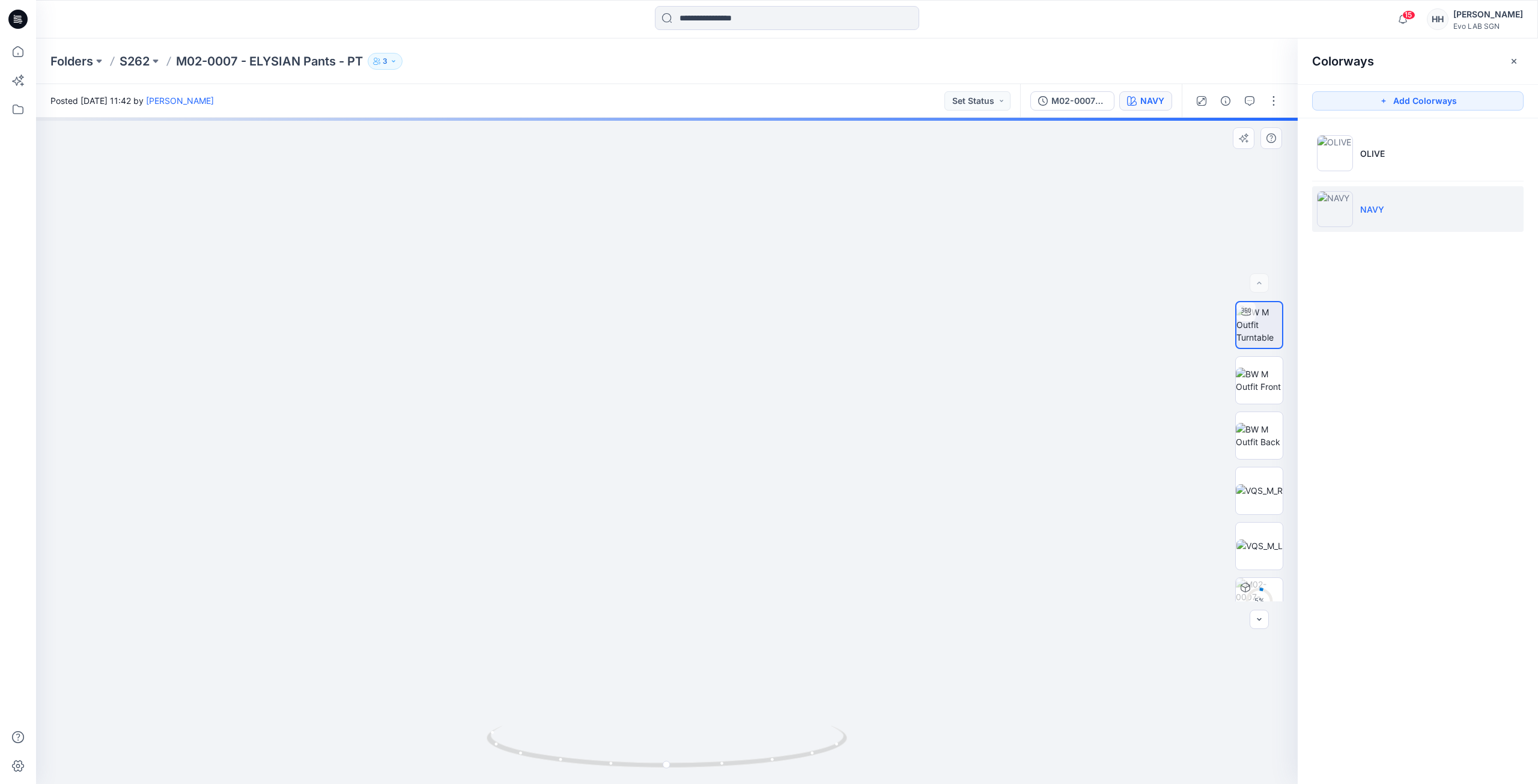
drag, startPoint x: 895, startPoint y: 589, endPoint x: 882, endPoint y: 348, distance: 241.4
drag, startPoint x: 1034, startPoint y: 267, endPoint x: 1114, endPoint y: 467, distance: 215.4
